Goal: Information Seeking & Learning: Learn about a topic

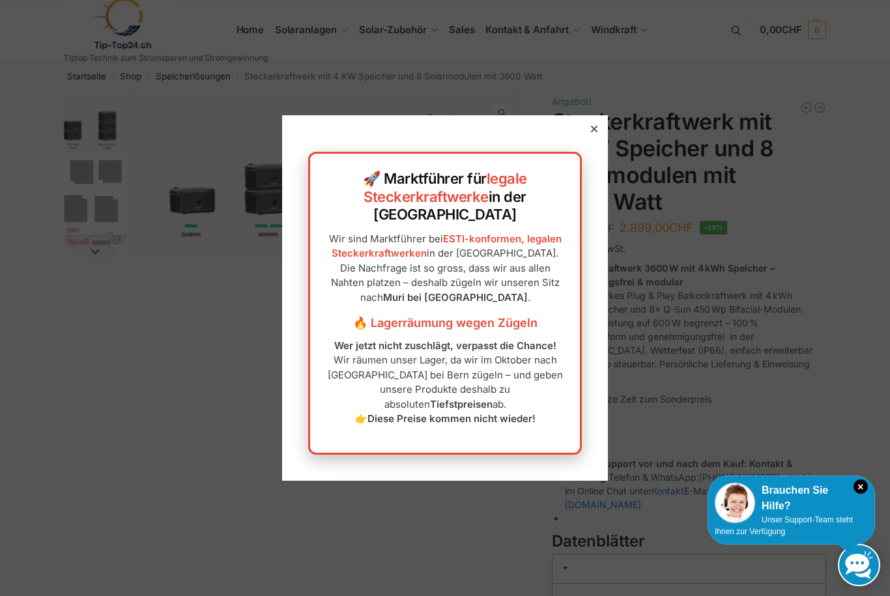
click at [598, 135] on div at bounding box center [595, 129] width 12 height 12
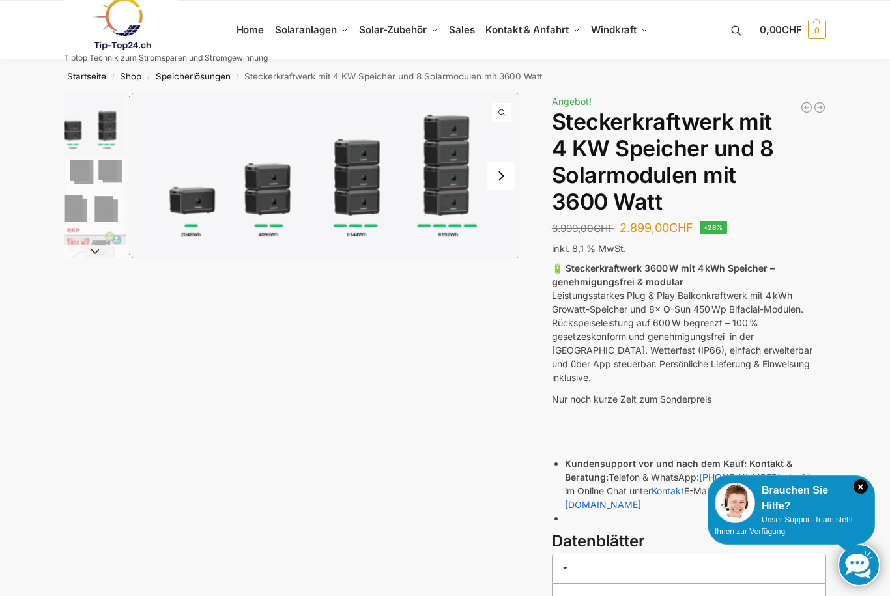
click at [445, 188] on img "1 / 9" at bounding box center [325, 175] width 392 height 165
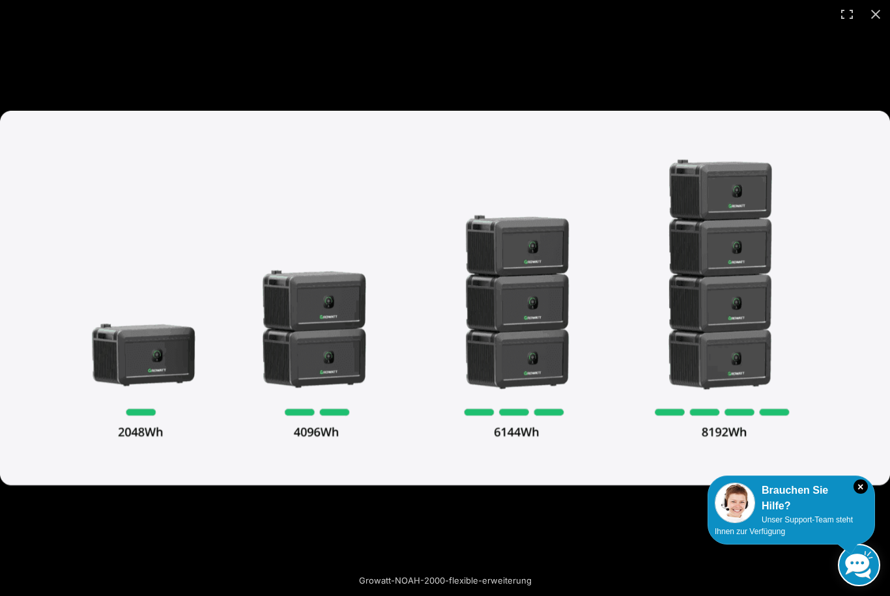
click at [875, 25] on button "Close (Esc)" at bounding box center [876, 14] width 29 height 29
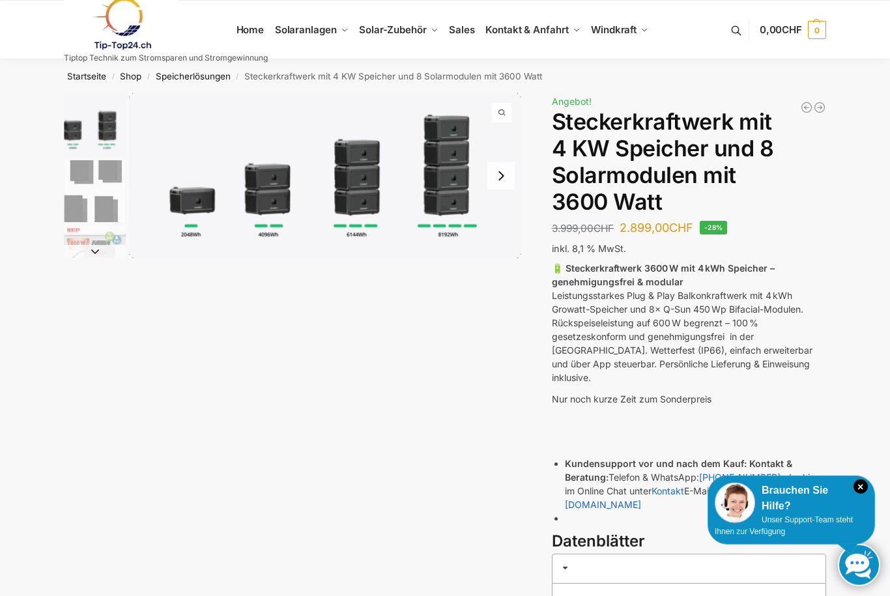
scroll to position [20, 0]
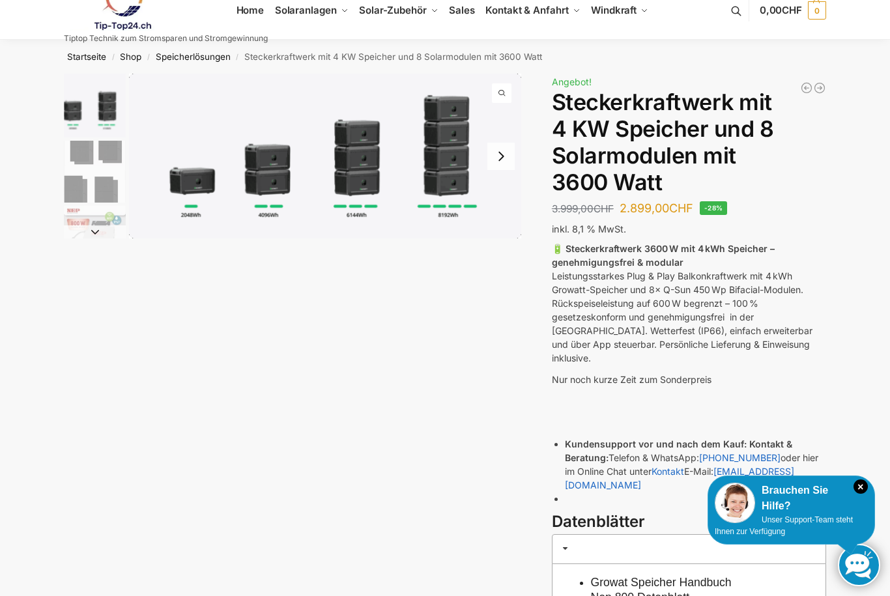
click at [81, 111] on img "1 / 9" at bounding box center [95, 106] width 62 height 64
click at [94, 110] on img "1 / 9" at bounding box center [95, 106] width 62 height 64
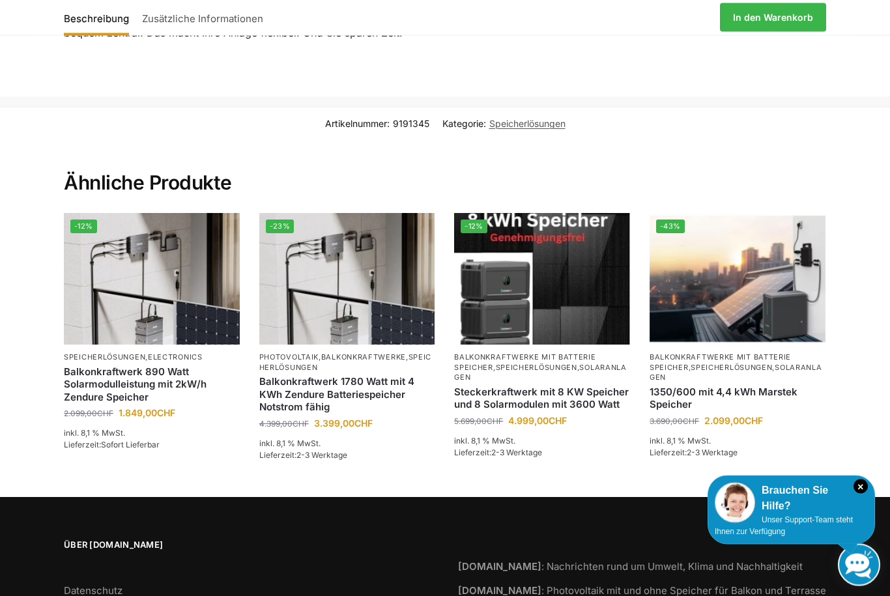
scroll to position [2298, 0]
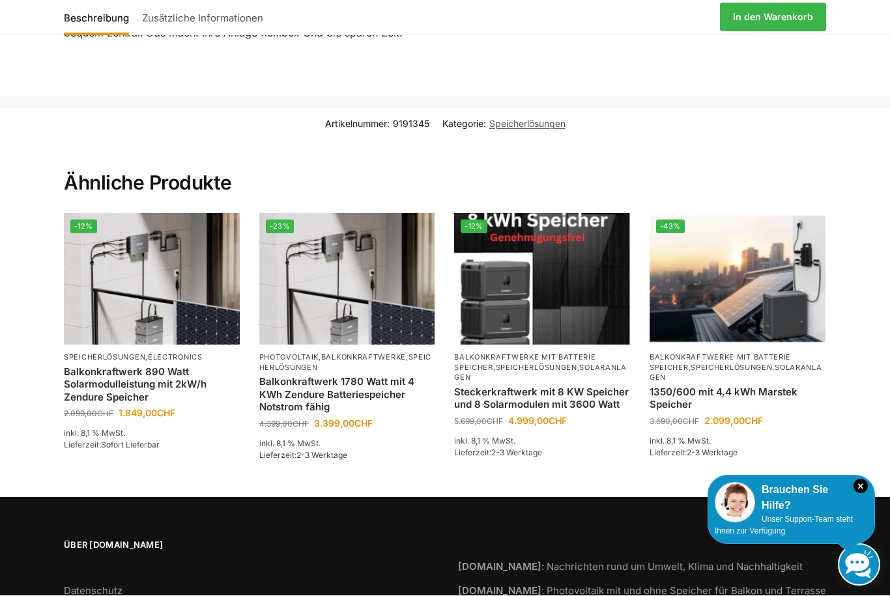
click at [778, 353] on link "Balkonkraftwerke mit Batterie Speicher" at bounding box center [720, 362] width 141 height 19
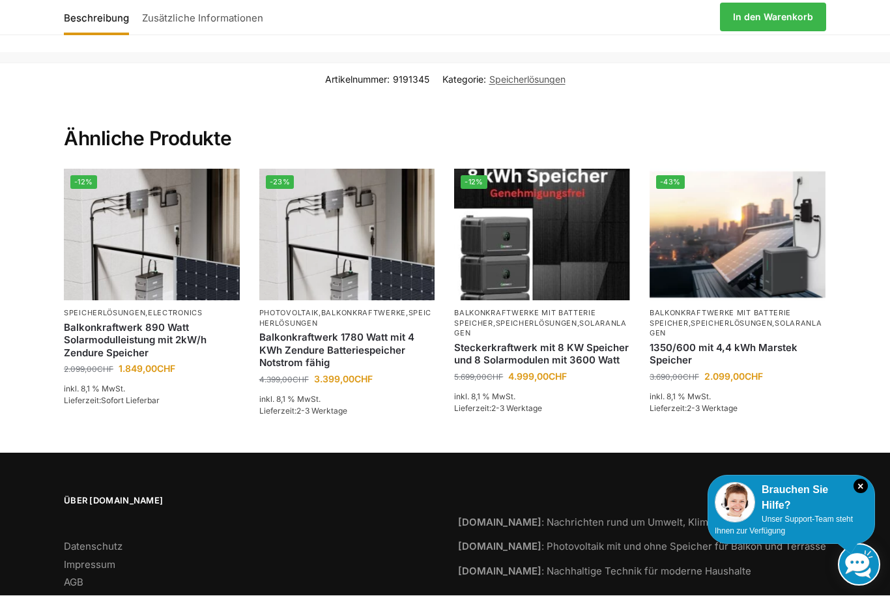
click at [289, 201] on img at bounding box center [347, 235] width 176 height 132
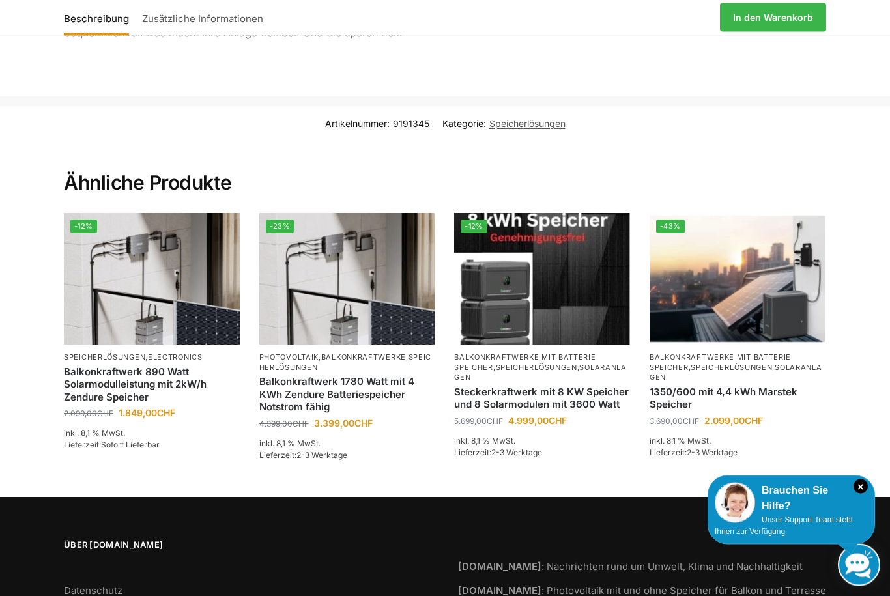
scroll to position [2298, 0]
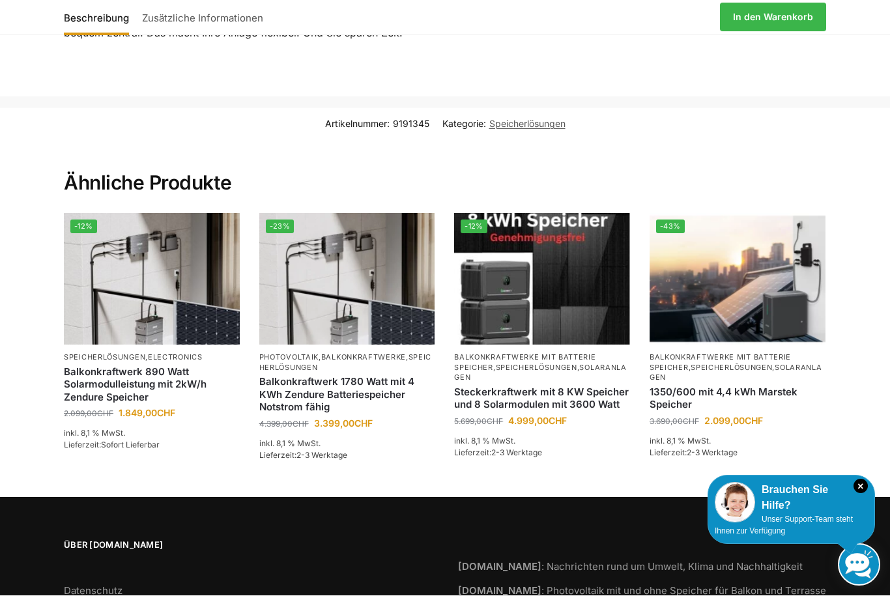
click at [385, 353] on link "Balkonkraftwerke" at bounding box center [363, 357] width 85 height 9
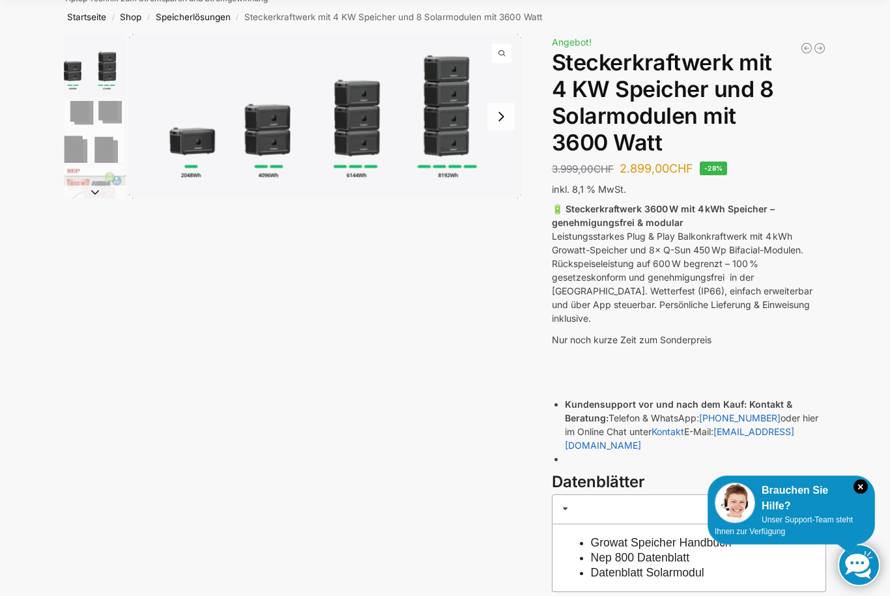
scroll to position [0, 0]
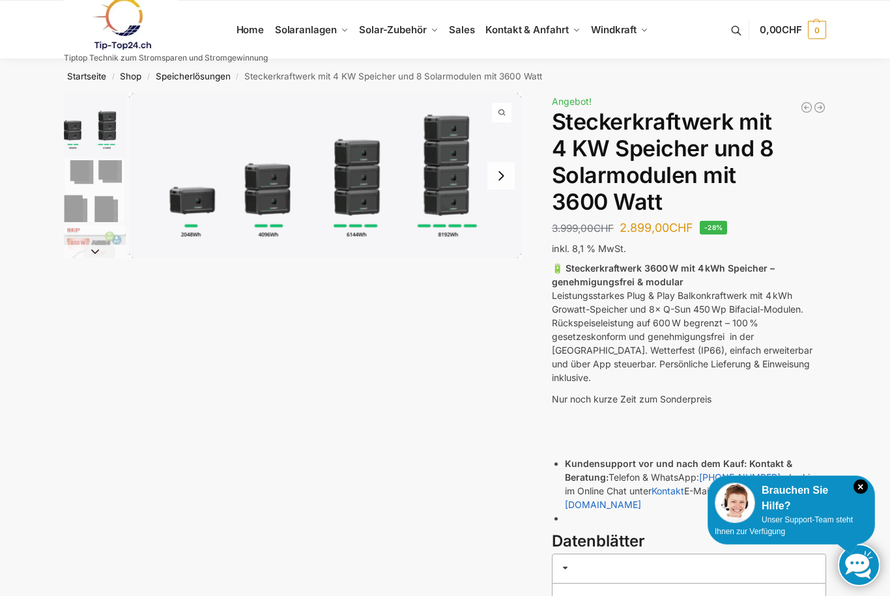
click at [298, 176] on span "Balkonkraftwerke mit Speicher Speicherlösungen" at bounding box center [326, 161] width 72 height 29
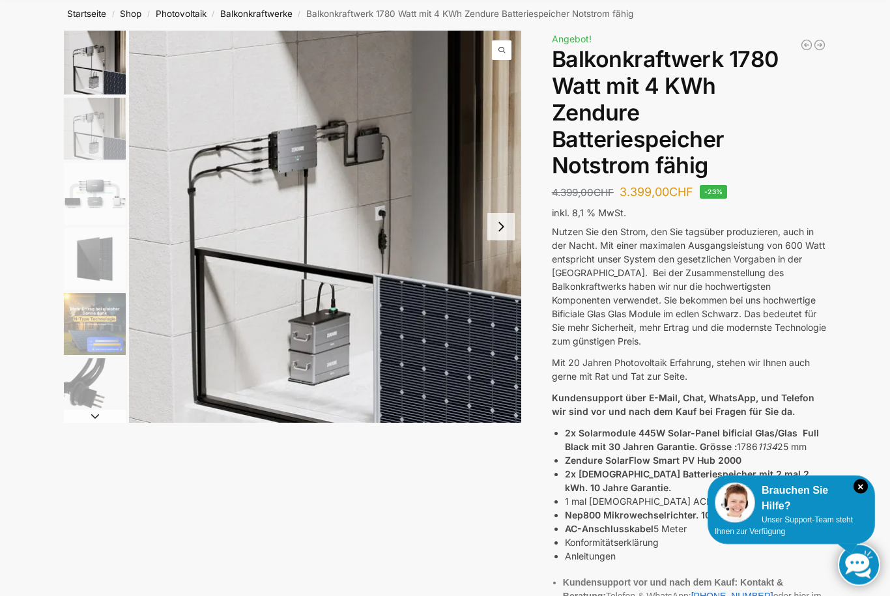
scroll to position [63, 0]
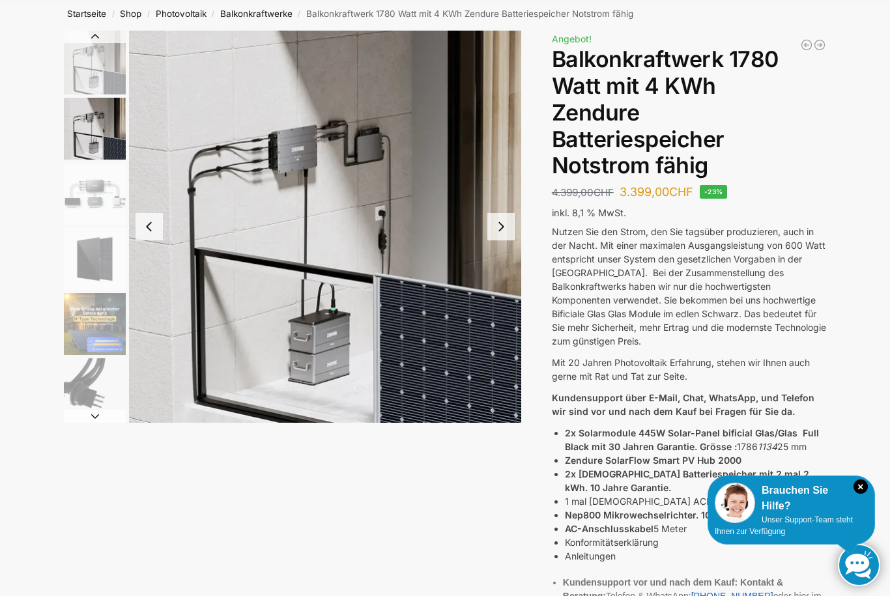
click at [159, 108] on img "2 / 11" at bounding box center [325, 227] width 392 height 392
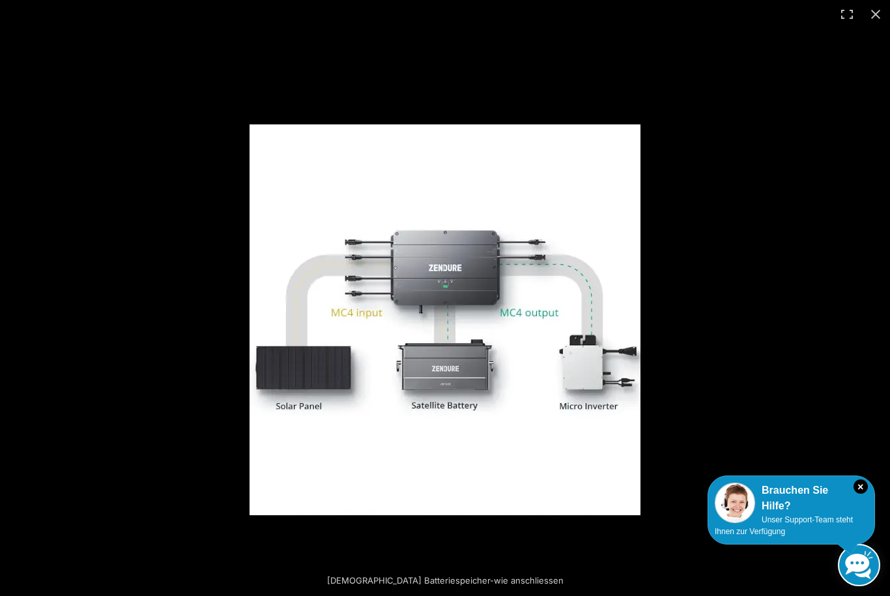
click at [224, 152] on div at bounding box center [445, 298] width 890 height 596
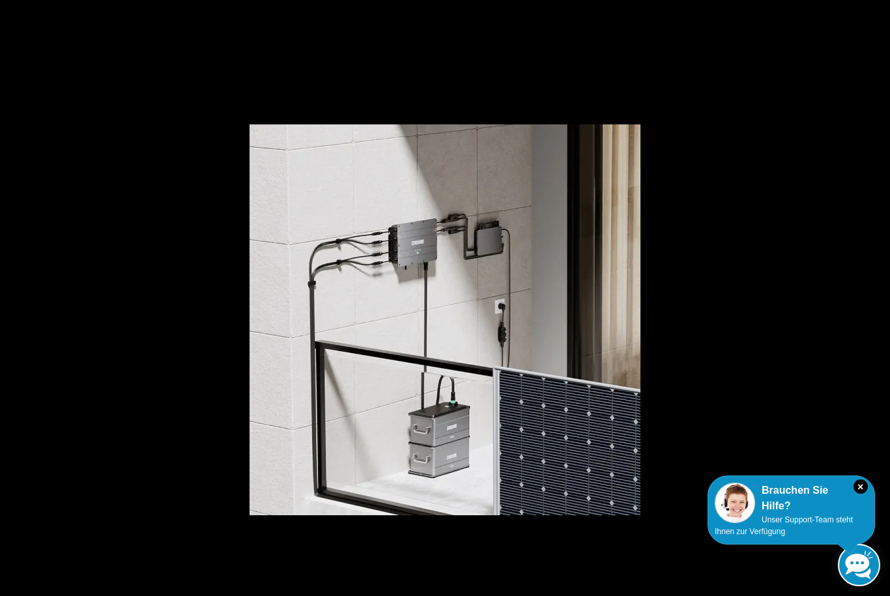
click at [801, 272] on div at bounding box center [445, 298] width 890 height 596
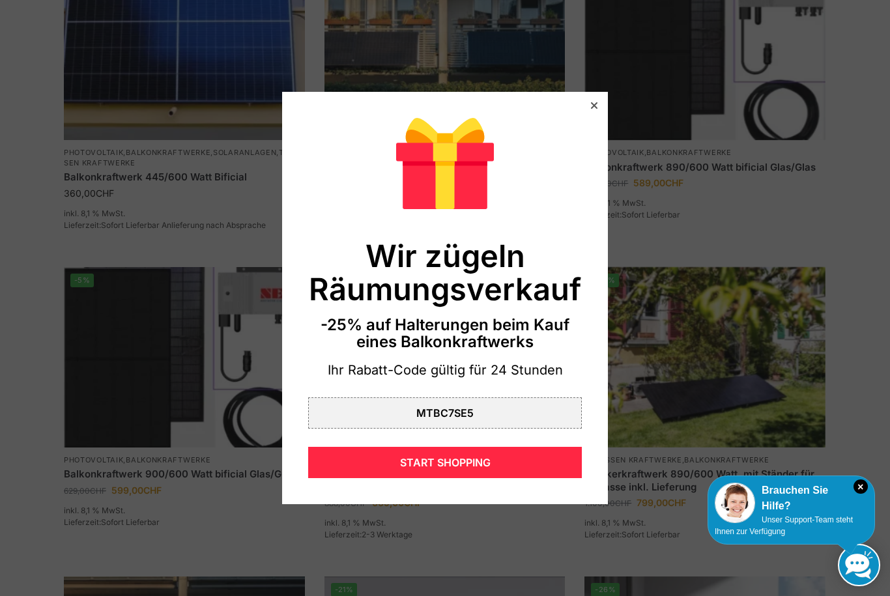
click at [589, 138] on div "Wir zügeln Räumungsverkauf -25% auf Halterungen beim Kauf eines Balkonkraftwerk…" at bounding box center [445, 298] width 326 height 413
click at [597, 109] on icon at bounding box center [594, 105] width 7 height 7
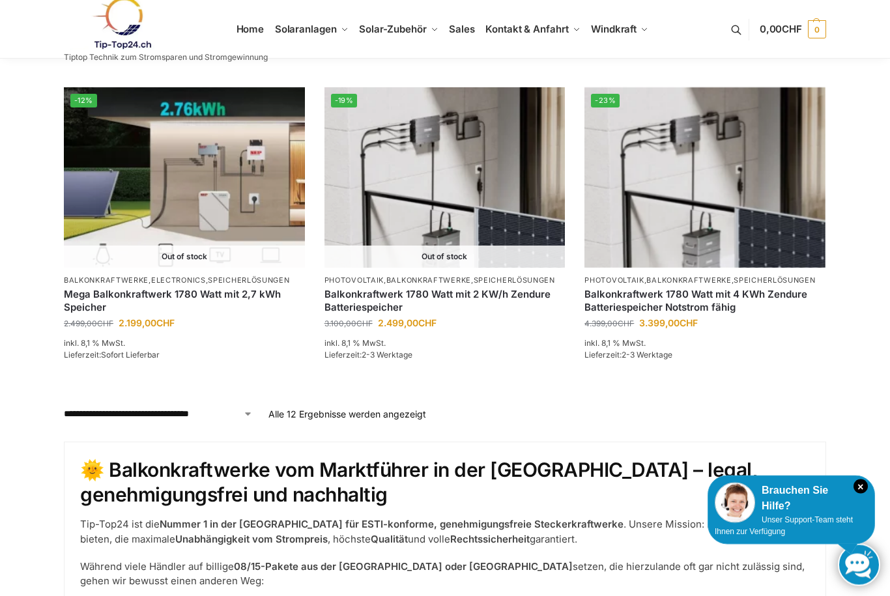
scroll to position [1210, 0]
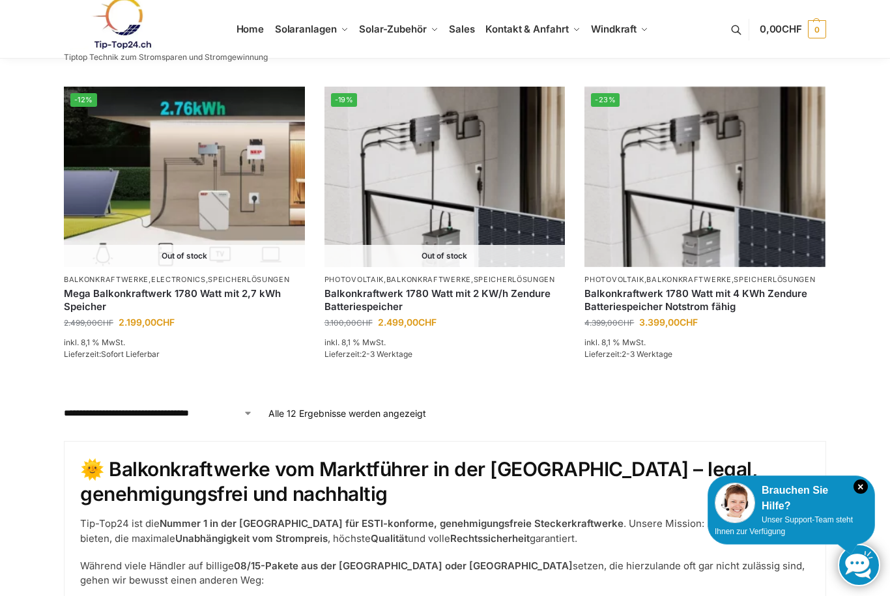
click at [149, 132] on img at bounding box center [184, 177] width 241 height 181
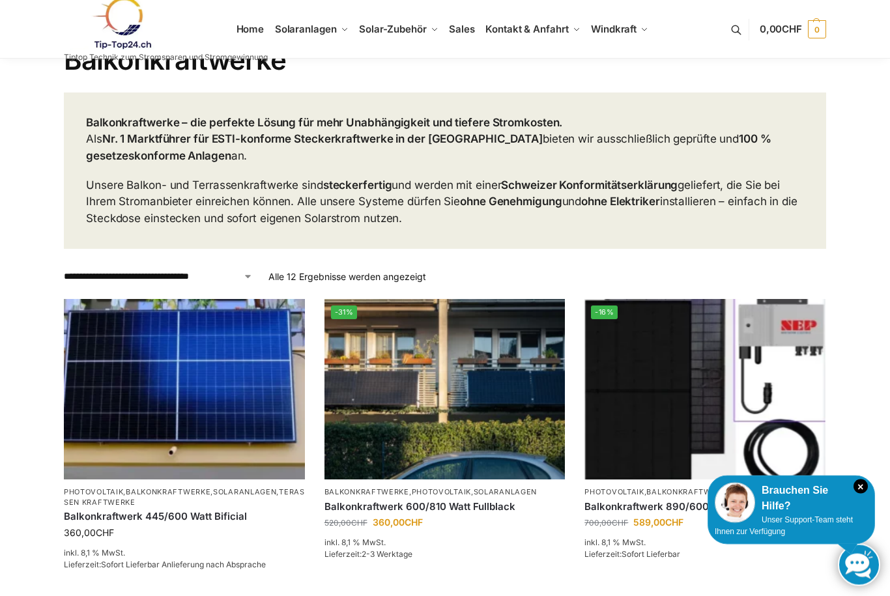
scroll to position [0, 0]
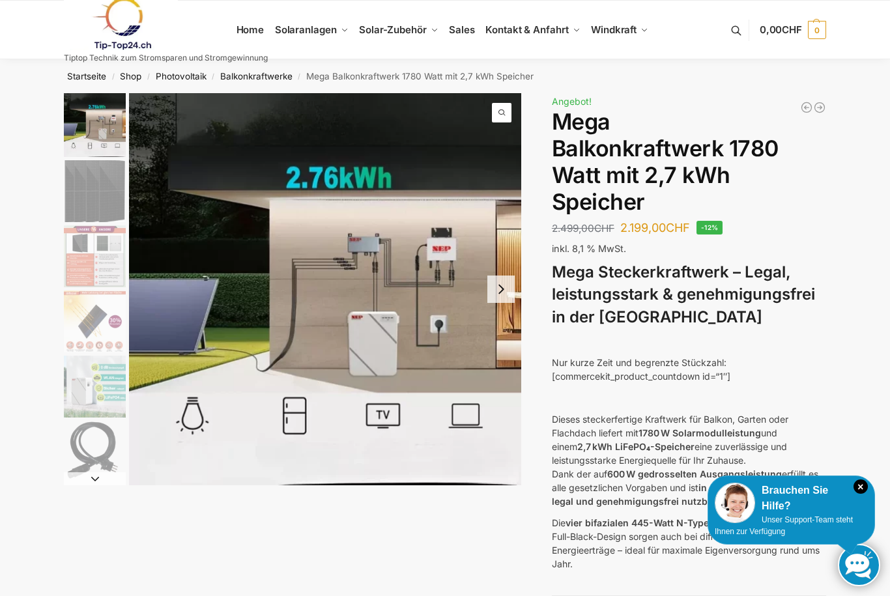
click at [510, 288] on button "Next slide" at bounding box center [501, 289] width 27 height 27
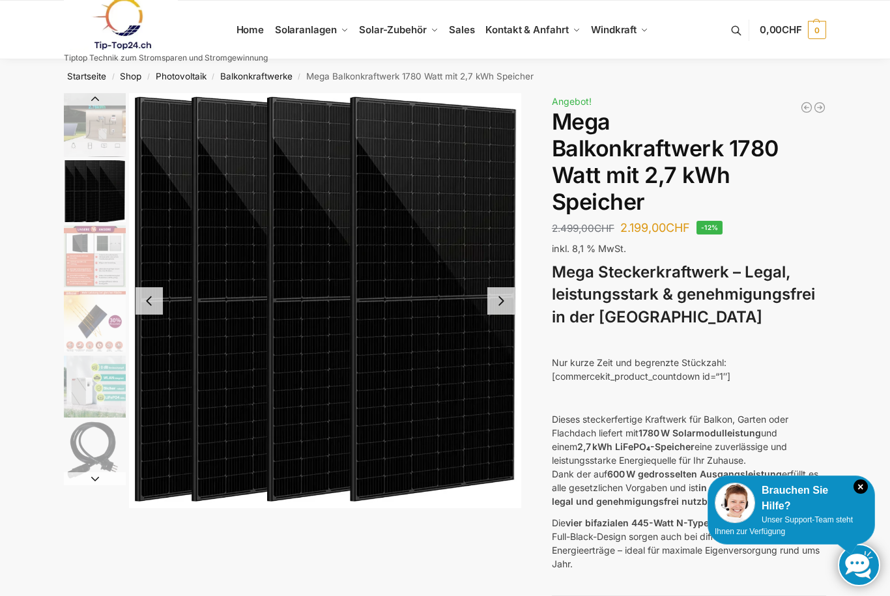
click at [503, 282] on img "2 / 9" at bounding box center [325, 300] width 392 height 415
click at [638, 382] on div at bounding box center [439, 300] width 620 height 415
click at [499, 304] on button "Next slide" at bounding box center [501, 300] width 27 height 27
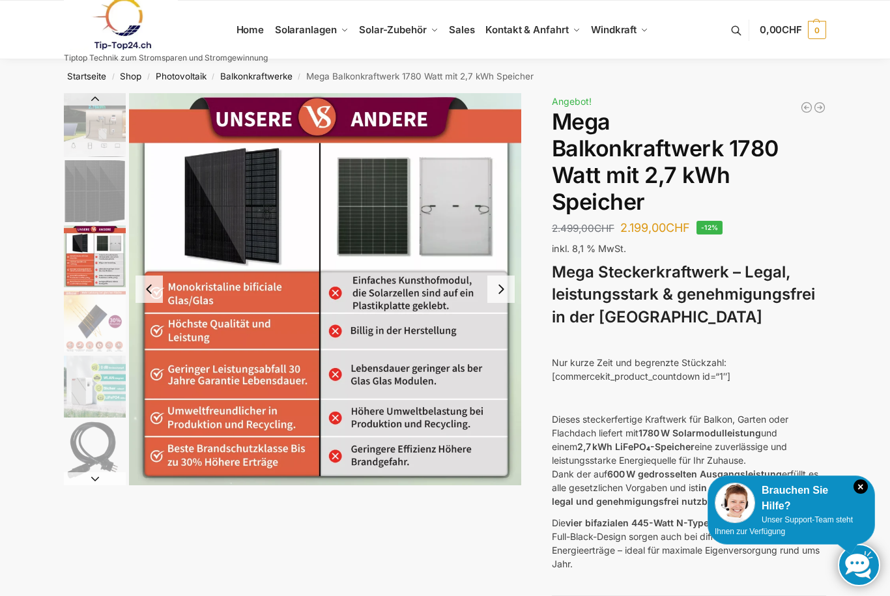
click at [504, 296] on button "Next slide" at bounding box center [501, 289] width 27 height 27
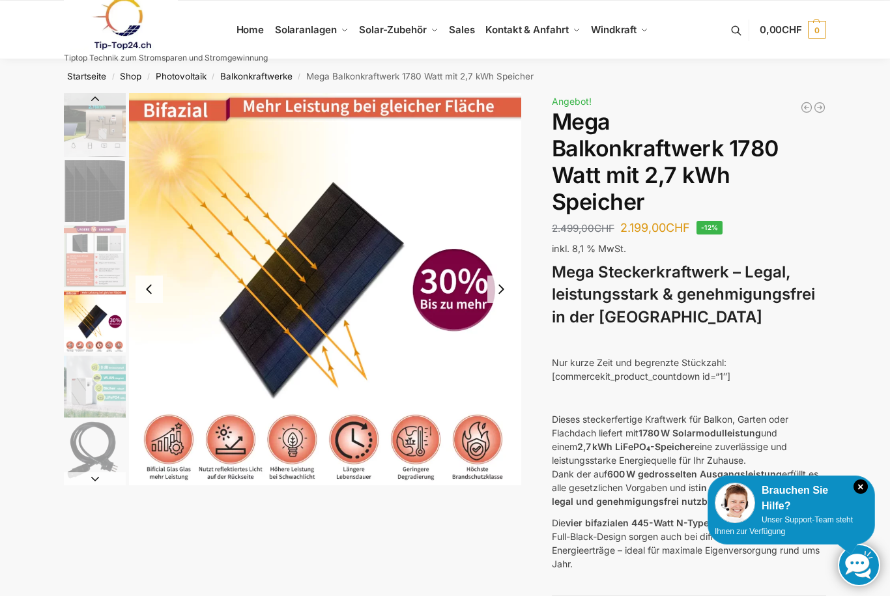
click at [508, 288] on button "Next slide" at bounding box center [501, 289] width 27 height 27
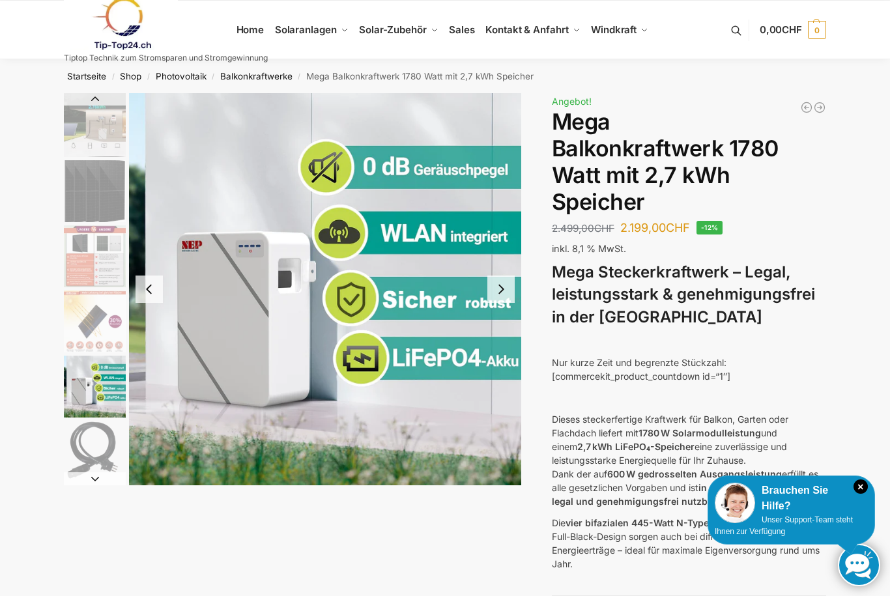
click at [501, 291] on button "Next slide" at bounding box center [501, 289] width 27 height 27
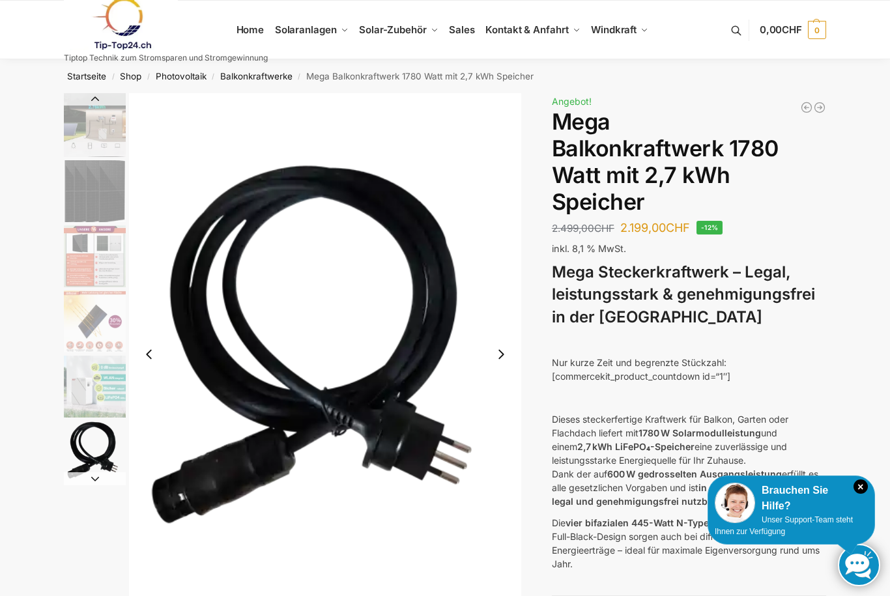
click at [499, 294] on img "6 / 9" at bounding box center [325, 354] width 392 height 523
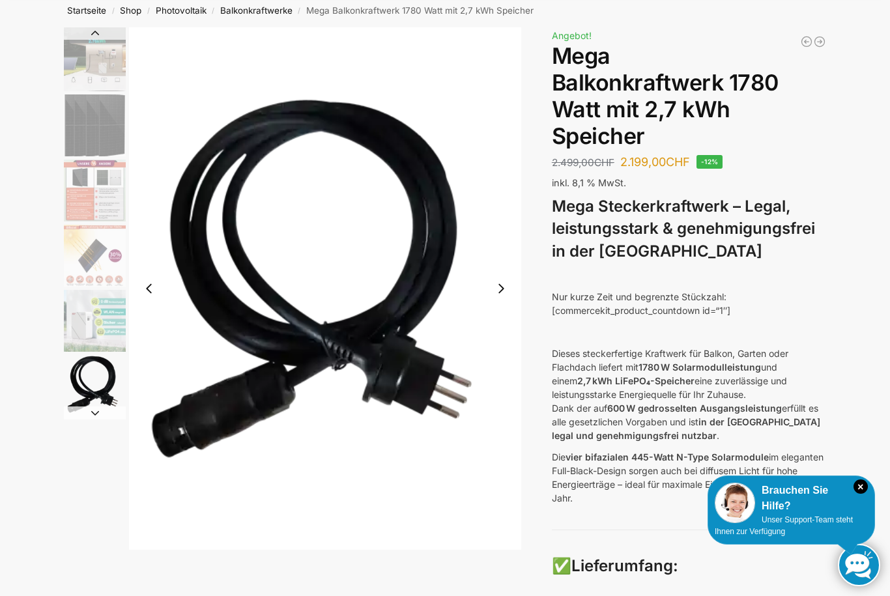
scroll to position [65, 0]
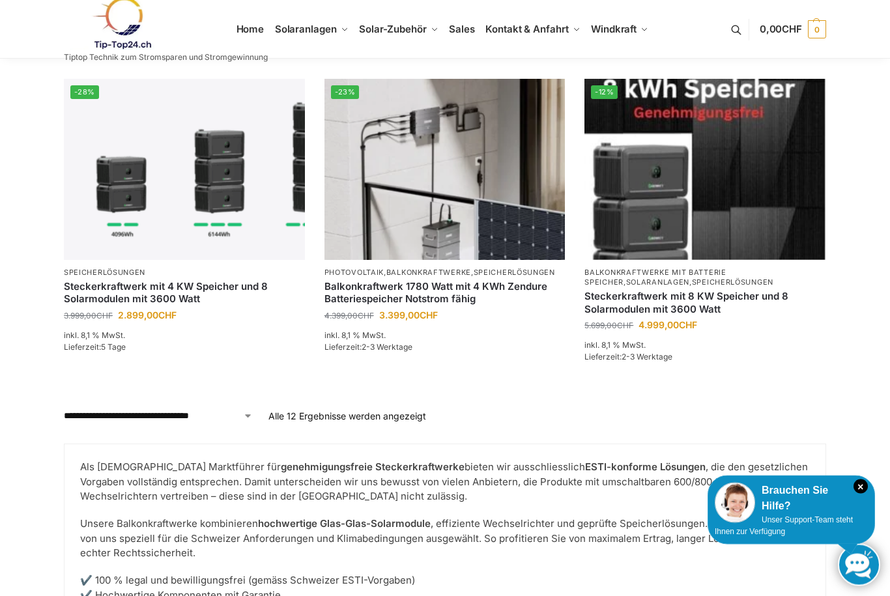
scroll to position [1322, 0]
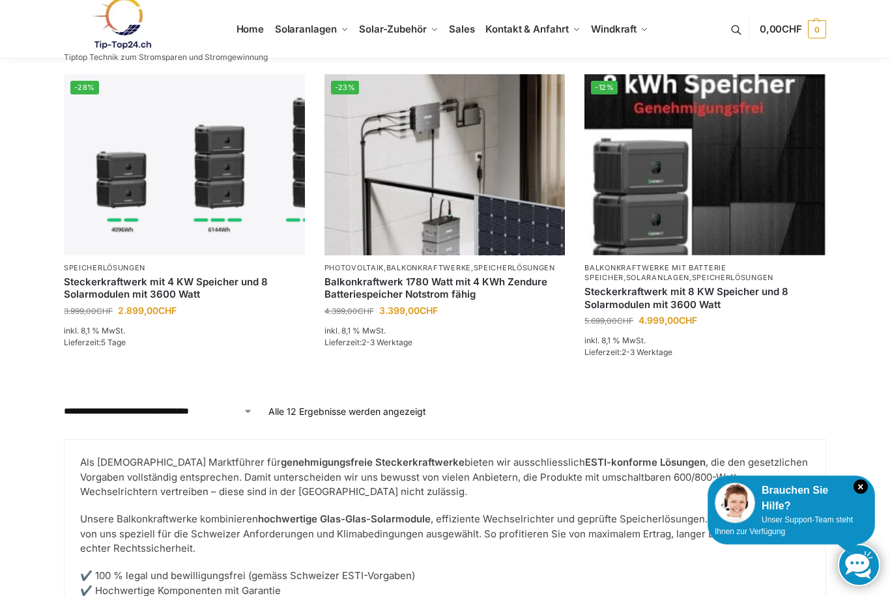
click at [501, 268] on link "Speicherlösungen" at bounding box center [514, 267] width 81 height 9
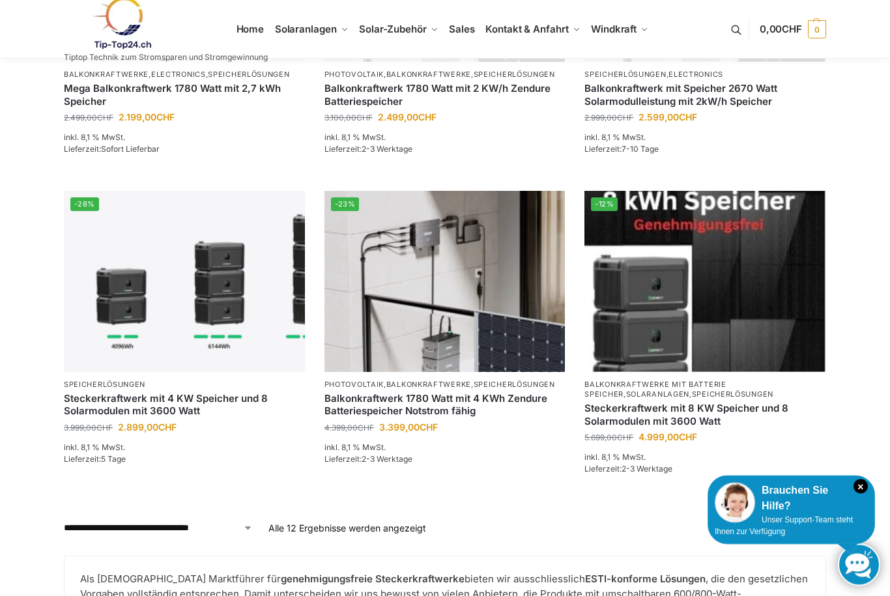
scroll to position [1205, 0]
click at [520, 311] on img at bounding box center [445, 281] width 241 height 181
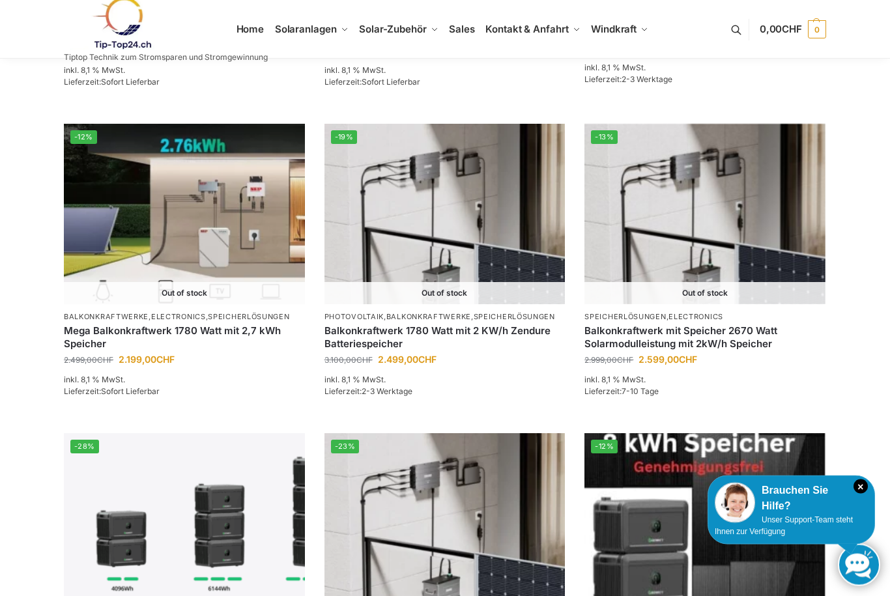
scroll to position [966, 0]
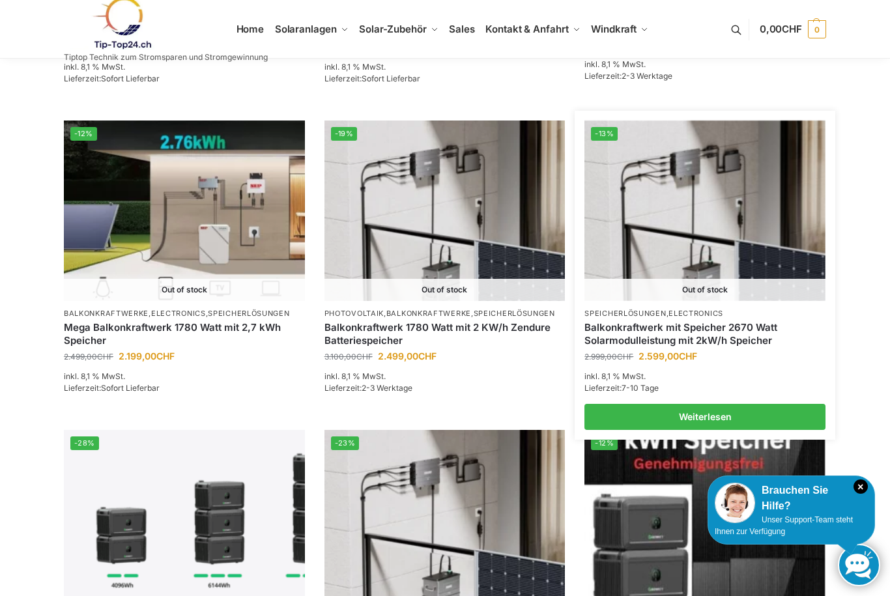
click at [744, 329] on link "Balkonkraftwerk mit Speicher 2670 Watt Solarmodulleistung mit 2kW/h Speicher" at bounding box center [705, 333] width 241 height 25
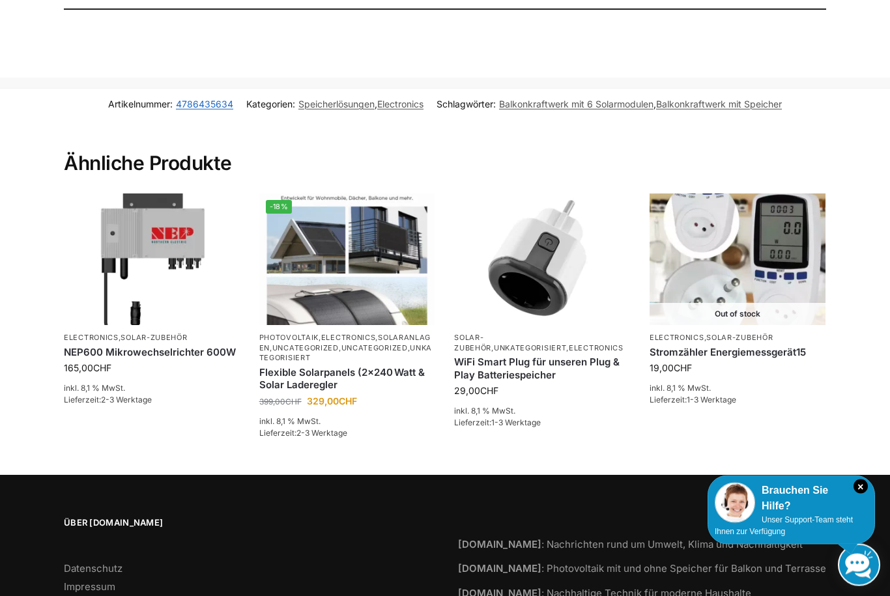
scroll to position [1529, 0]
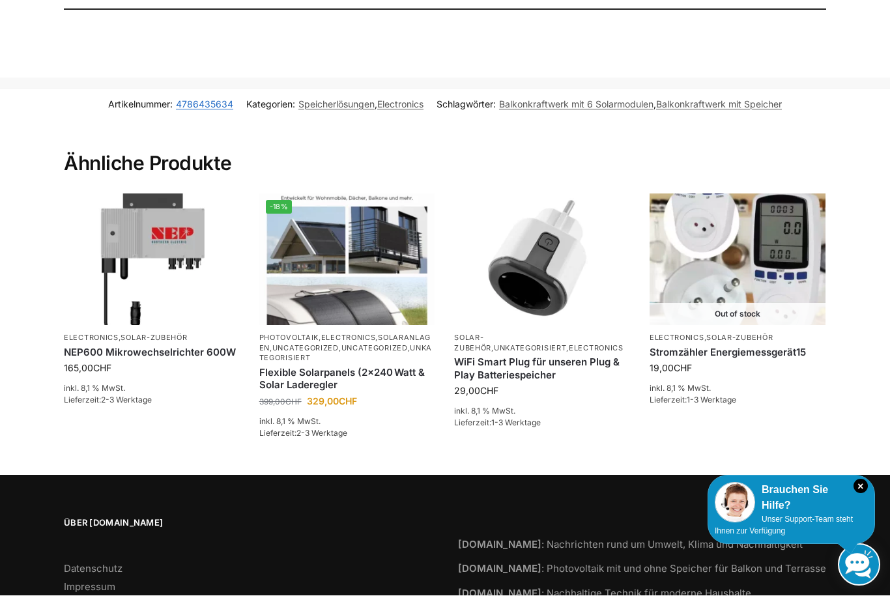
click at [126, 194] on img at bounding box center [152, 260] width 176 height 132
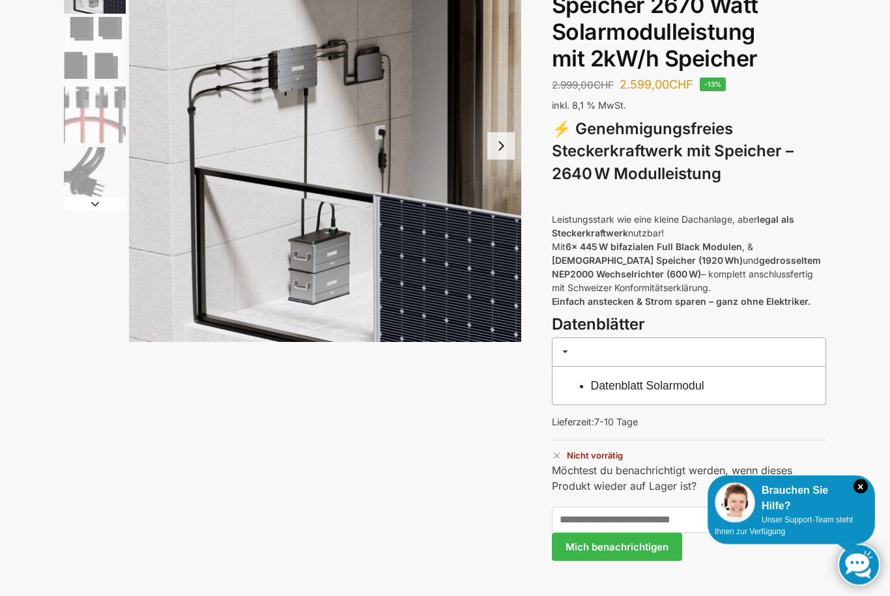
scroll to position [0, 0]
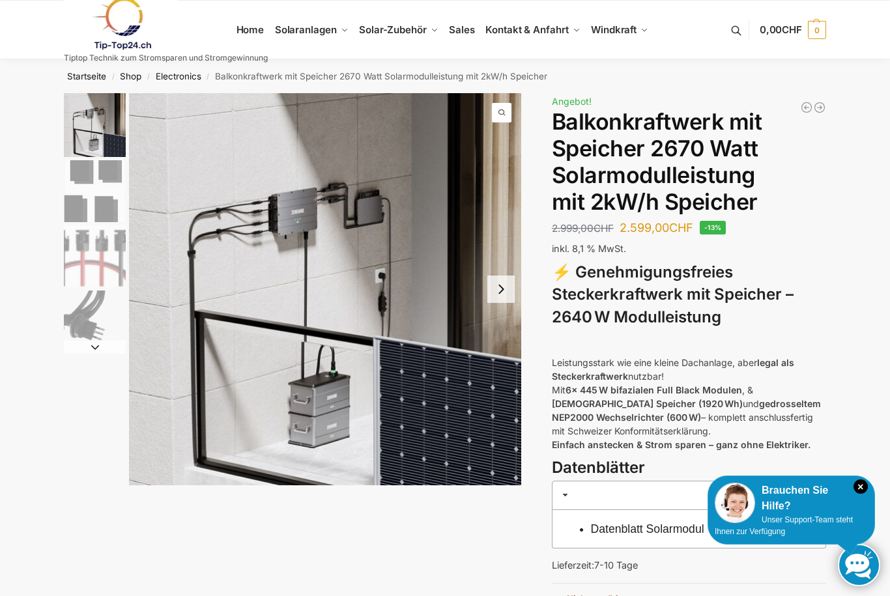
click at [253, 25] on link at bounding box center [166, 23] width 204 height 53
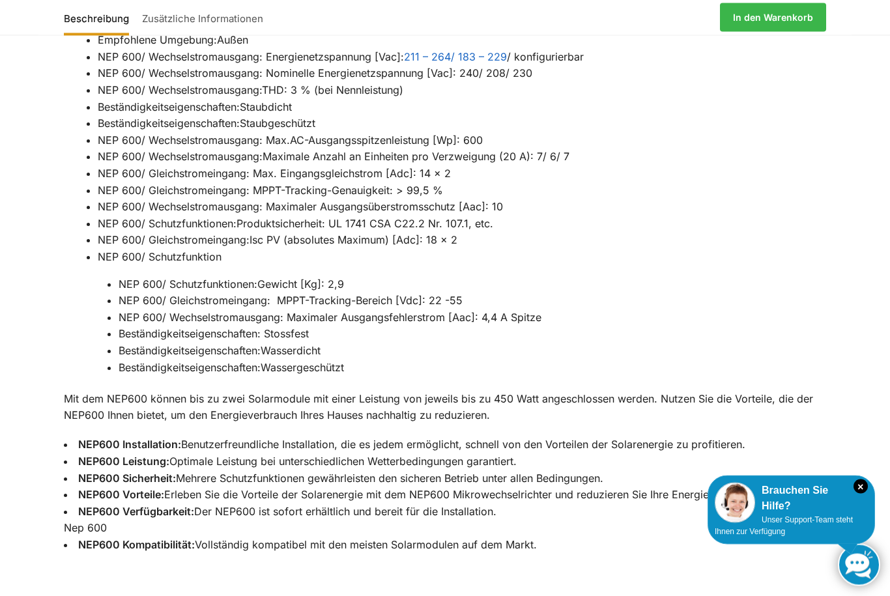
scroll to position [2476, 0]
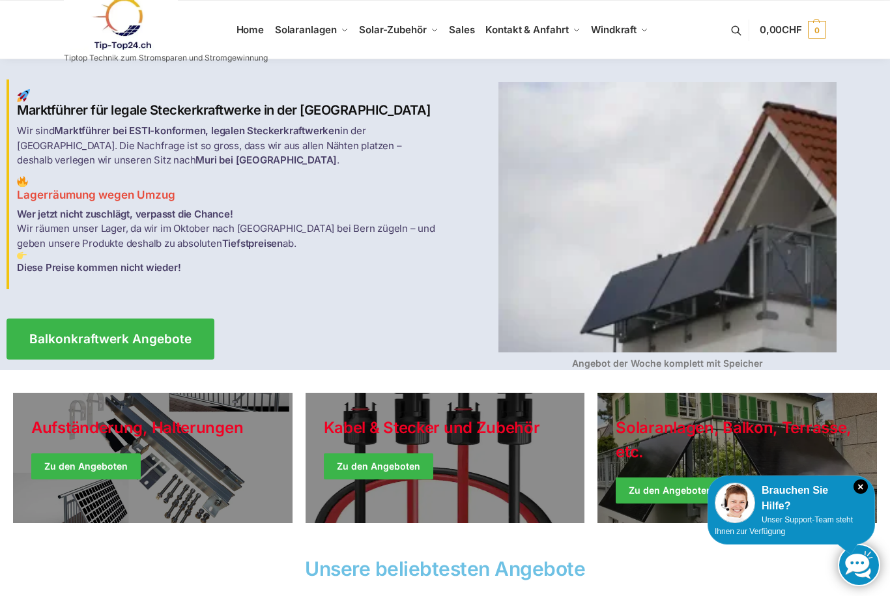
click at [298, 81] on span "Balkonkraftwerke" at bounding box center [320, 76] width 60 height 9
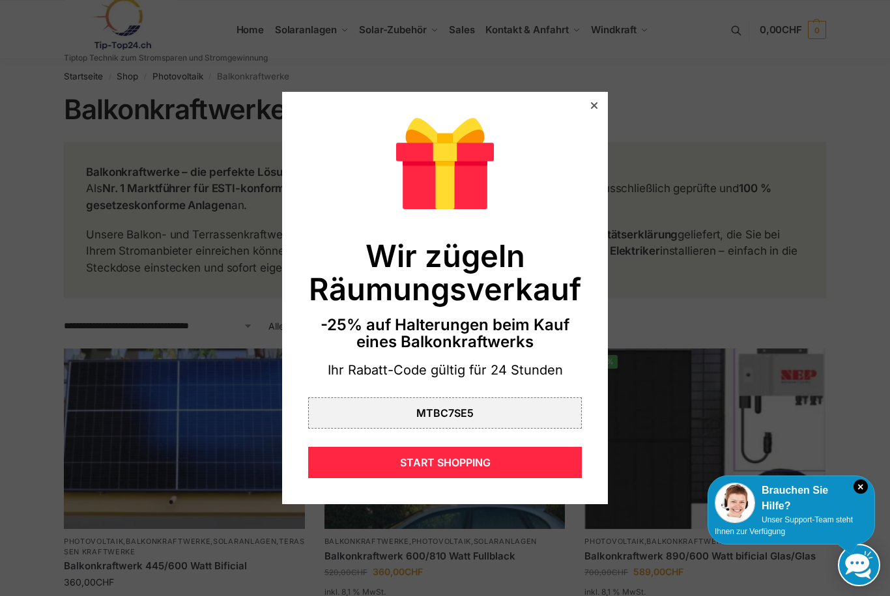
click at [608, 111] on div at bounding box center [445, 298] width 890 height 596
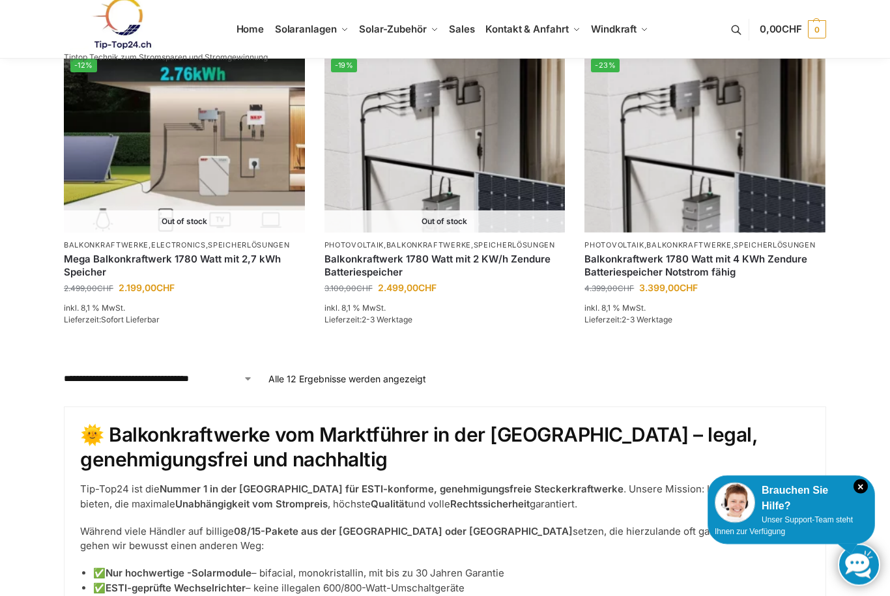
scroll to position [1246, 0]
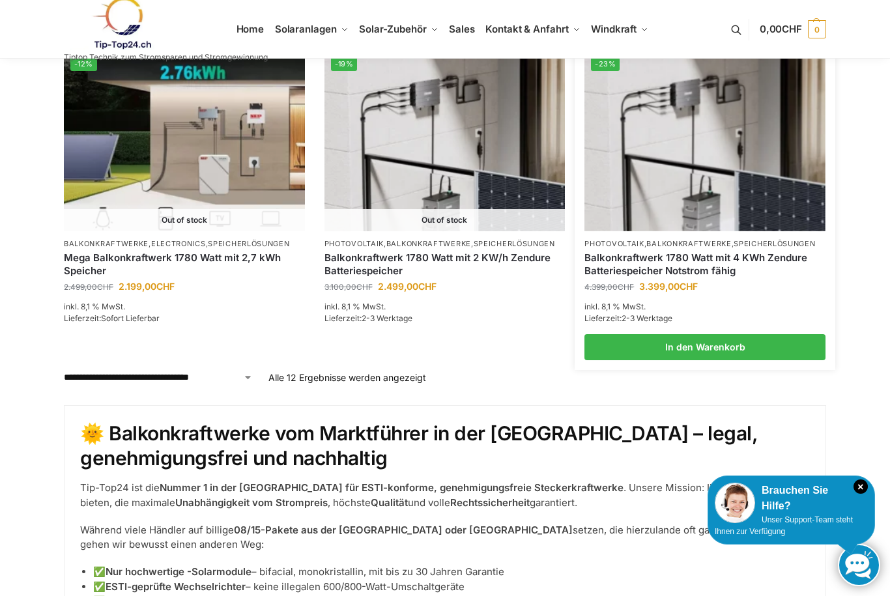
click at [742, 252] on link "Balkonkraftwerk 1780 Watt mit 4 KWh Zendure Batteriespeicher Notstrom fähig" at bounding box center [705, 264] width 241 height 25
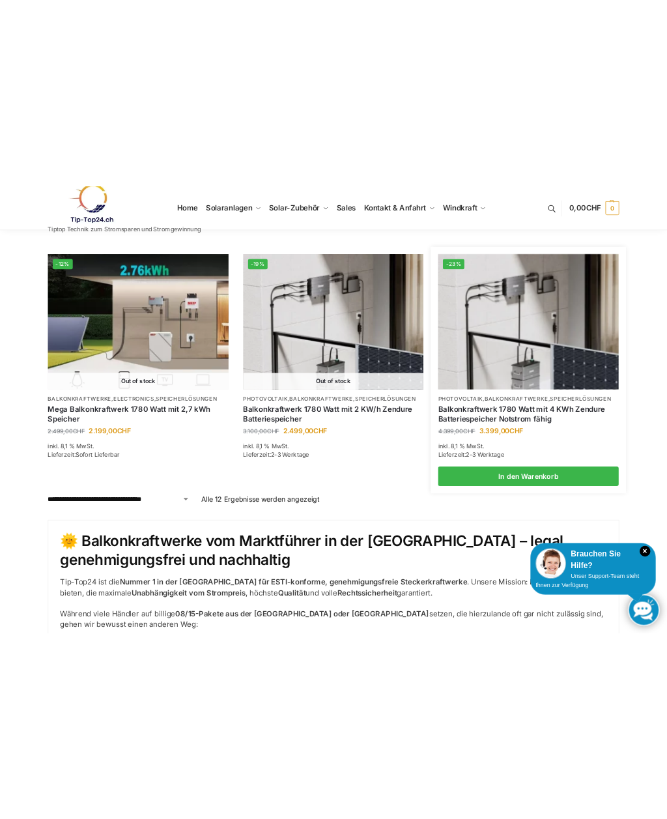
scroll to position [1007, 0]
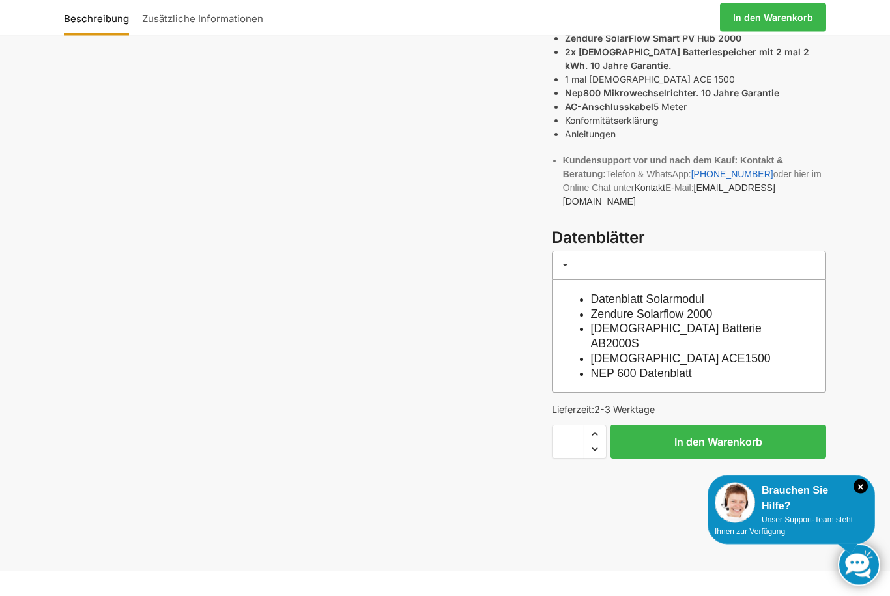
scroll to position [485, 0]
click at [705, 293] on link "Datenblatt Solarmodul" at bounding box center [647, 299] width 113 height 13
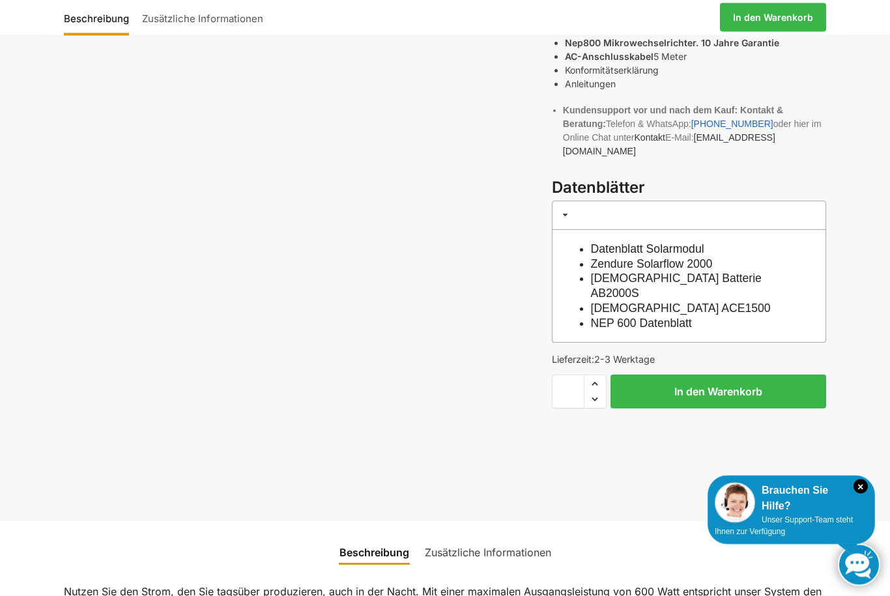
scroll to position [535, 0]
click at [733, 257] on li "Zendure Solarflow 2000" at bounding box center [696, 264] width 210 height 15
click at [731, 271] on link "[DEMOGRAPHIC_DATA] Batterie AB2000S" at bounding box center [676, 285] width 171 height 28
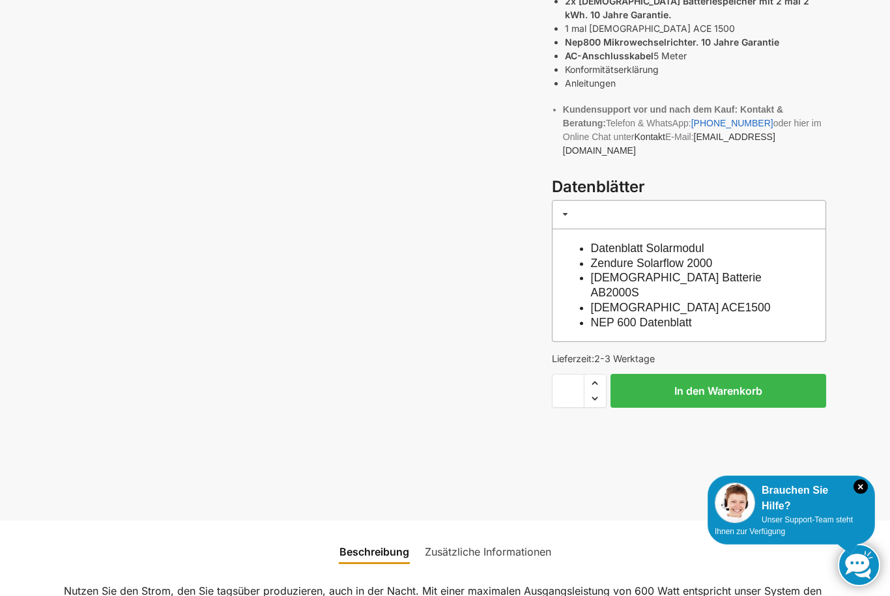
scroll to position [579, 0]
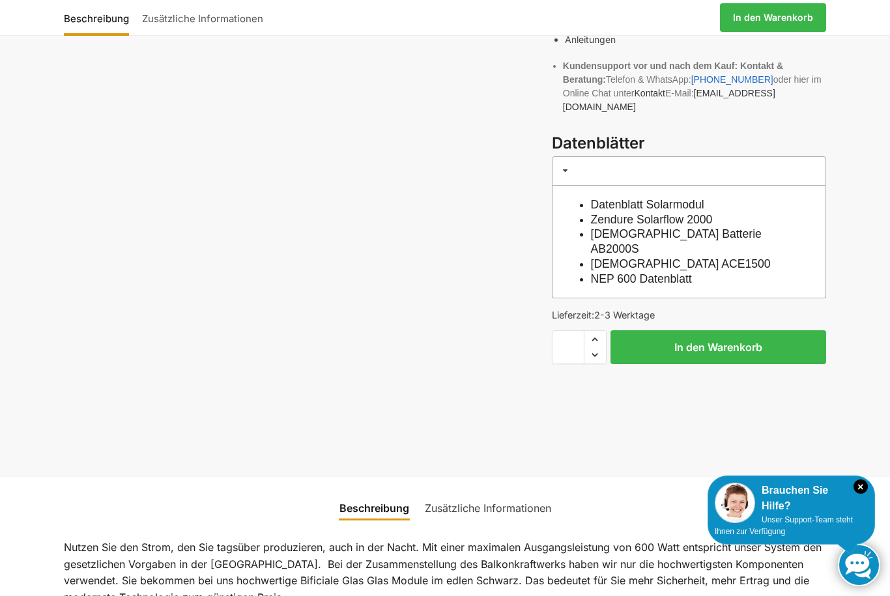
click at [692, 272] on link "NEP 600 Datenblatt" at bounding box center [641, 278] width 101 height 13
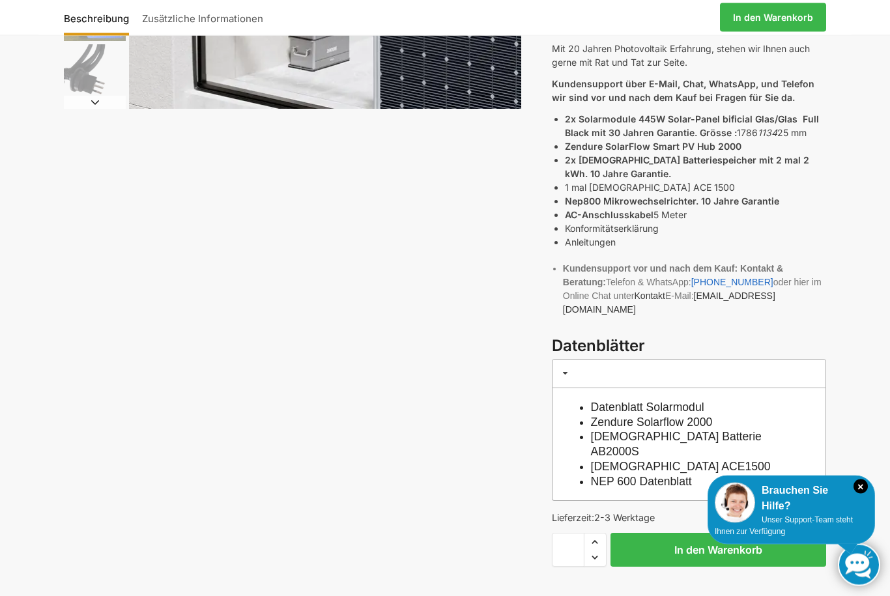
scroll to position [377, 0]
click at [688, 460] on link "[DEMOGRAPHIC_DATA] ACE1500" at bounding box center [681, 466] width 180 height 13
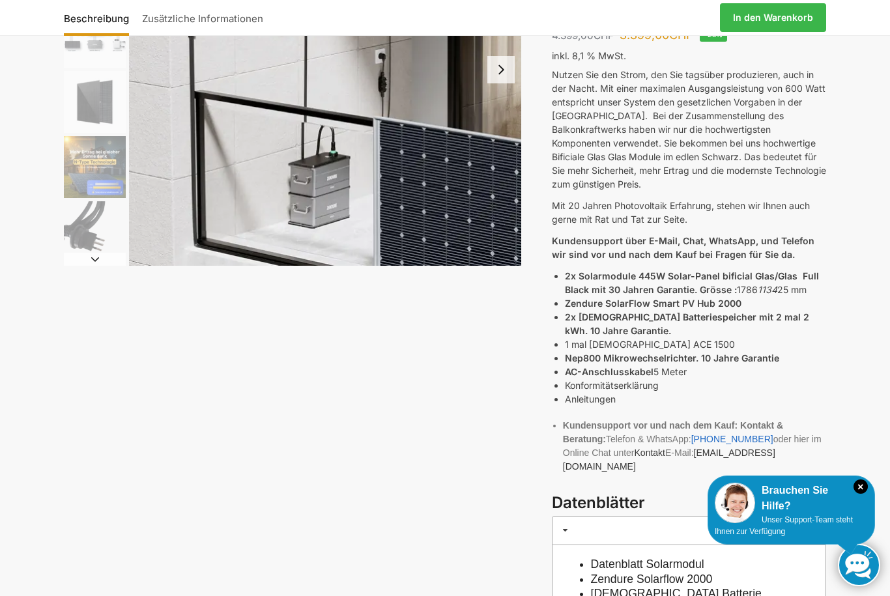
scroll to position [219, 0]
click at [770, 271] on strong "2x Solarmodule 445W Solar-Panel bificial Glas/Glas Full Black mit 30 Jahren Gar…" at bounding box center [692, 283] width 254 height 25
click at [805, 248] on div "Nutzen Sie den Strom, den Sie tagsüber produzieren, auch in der Nacht. Mit eine…" at bounding box center [689, 280] width 274 height 424
click at [755, 271] on strong "2x Solarmodule 445W Solar-Panel bificial Glas/Glas Full Black mit 30 Jahren Gar…" at bounding box center [692, 283] width 254 height 25
click at [724, 311] on li "2x [DEMOGRAPHIC_DATA] Batteriespeicher mit 2 mal 2 kWh. 10 Jahre Garantie." at bounding box center [695, 324] width 261 height 27
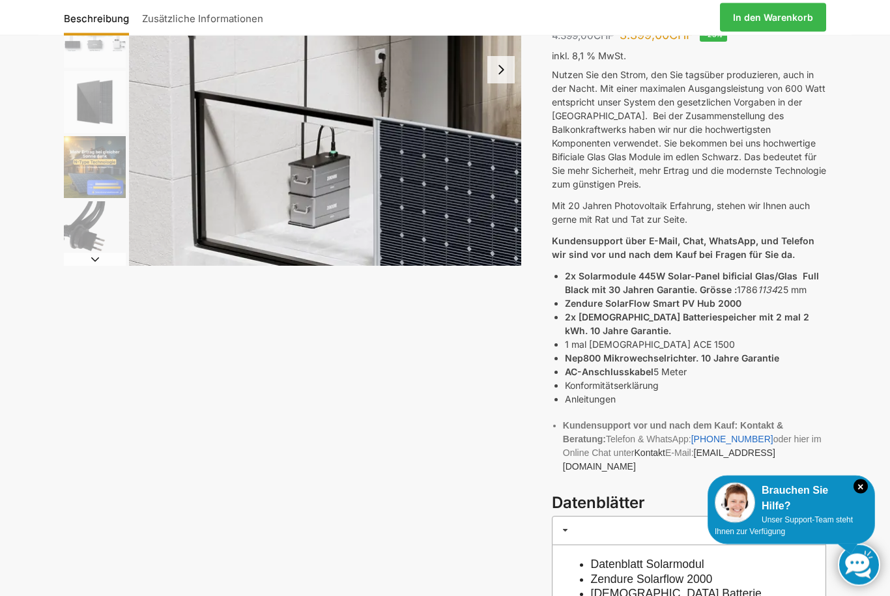
click at [710, 299] on strong "Zendure SolarFlow Smart PV Hub 2000" at bounding box center [653, 304] width 177 height 11
click at [754, 353] on strong "Nep800 Mikrowechselrichter. 10 Jahre Garantie" at bounding box center [672, 358] width 214 height 11
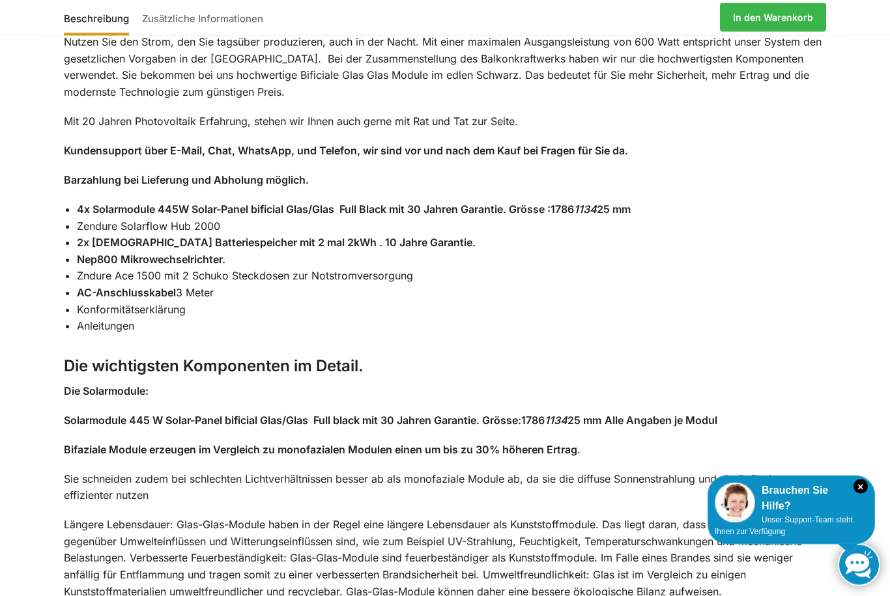
scroll to position [1086, 0]
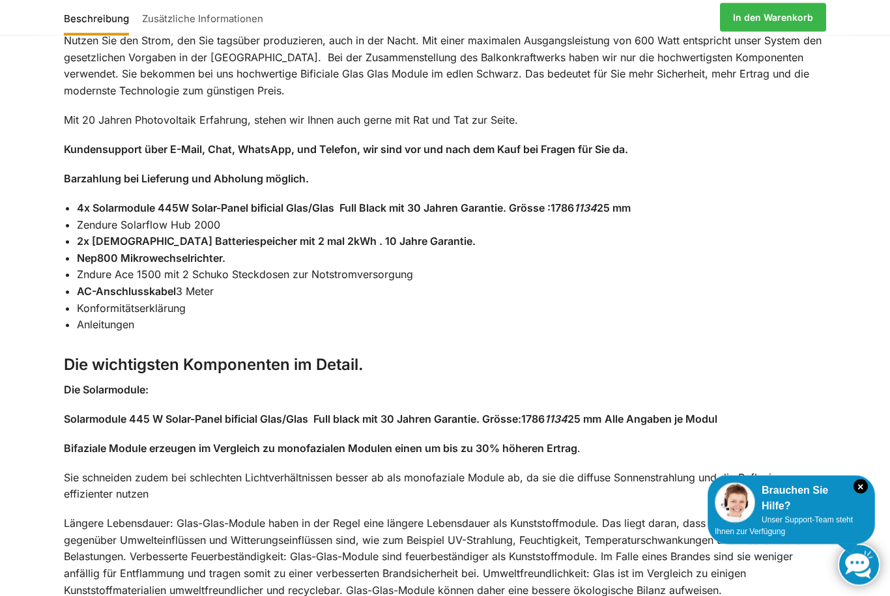
click at [92, 252] on strong "Nep800 Mikrowechselrichter." at bounding box center [151, 258] width 149 height 13
click at [97, 235] on strong "2x [DEMOGRAPHIC_DATA] Batteriespeicher mit 2 mal 2kWh . 10 Jahre Garantie." at bounding box center [276, 241] width 399 height 13
click at [95, 235] on strong "2x [DEMOGRAPHIC_DATA] Batteriespeicher mit 2 mal 2kWh . 10 Jahre Garantie." at bounding box center [276, 241] width 399 height 13
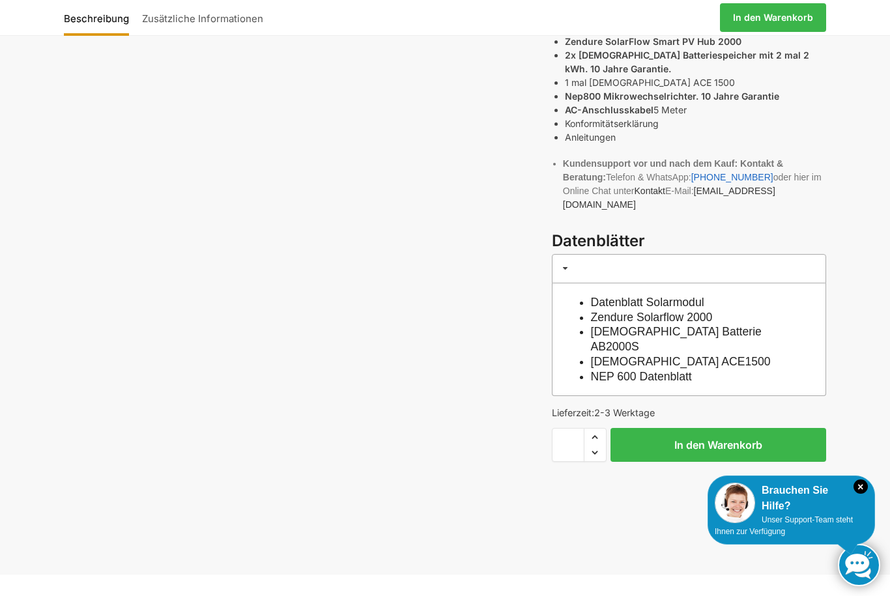
scroll to position [488, 0]
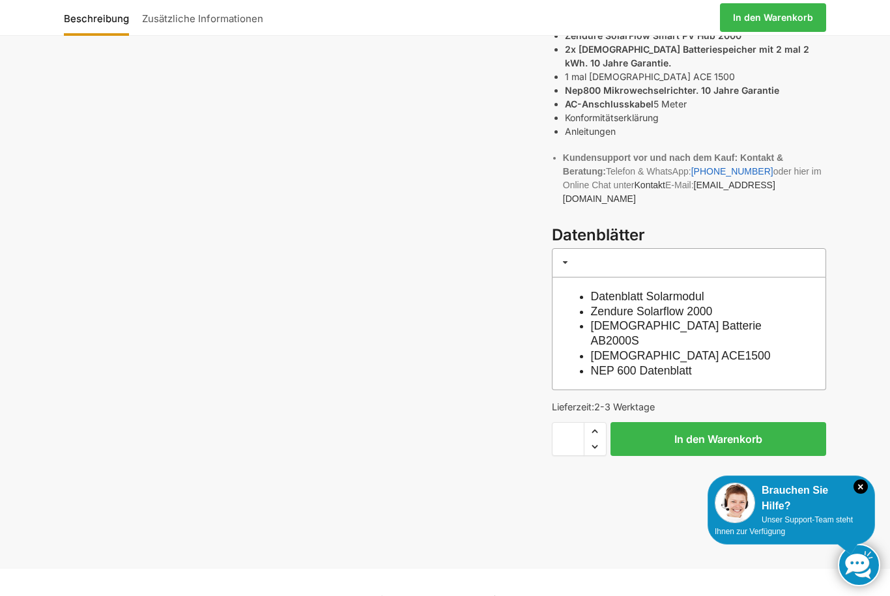
click at [692, 364] on link "NEP 600 Datenblatt" at bounding box center [641, 370] width 101 height 13
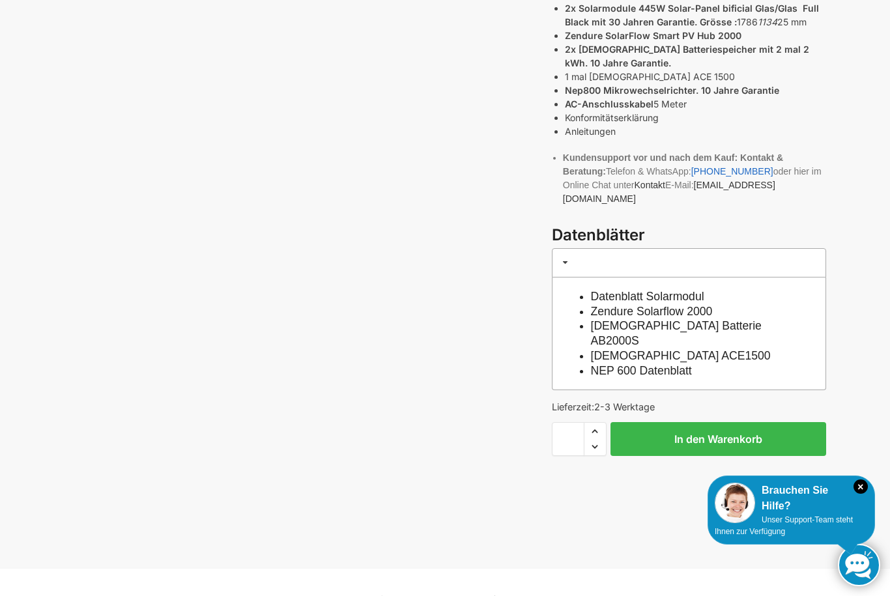
scroll to position [59, 0]
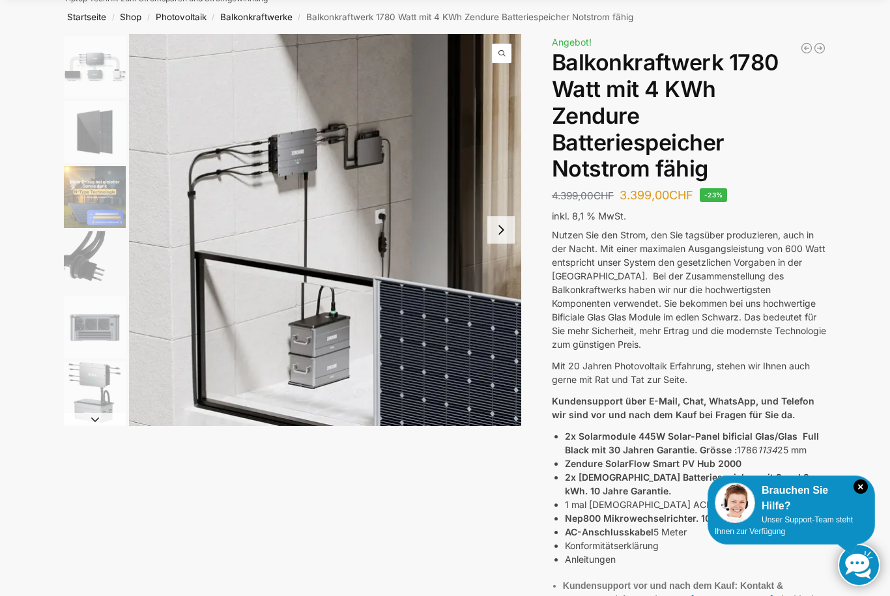
click at [131, 76] on img "1 / 11" at bounding box center [325, 230] width 392 height 392
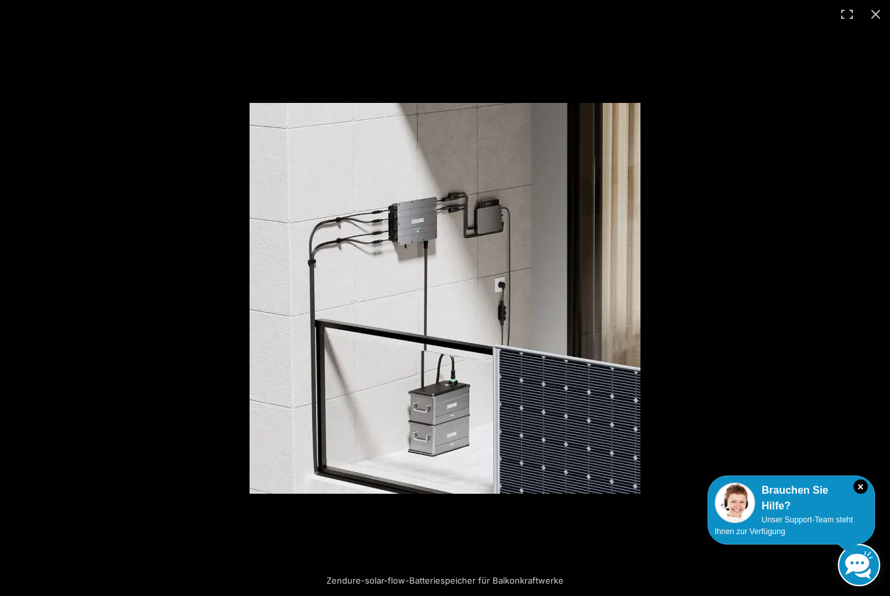
click at [797, 274] on div at bounding box center [542, 298] width 584 height 391
click at [883, 12] on button "Close (Esc)" at bounding box center [876, 14] width 29 height 29
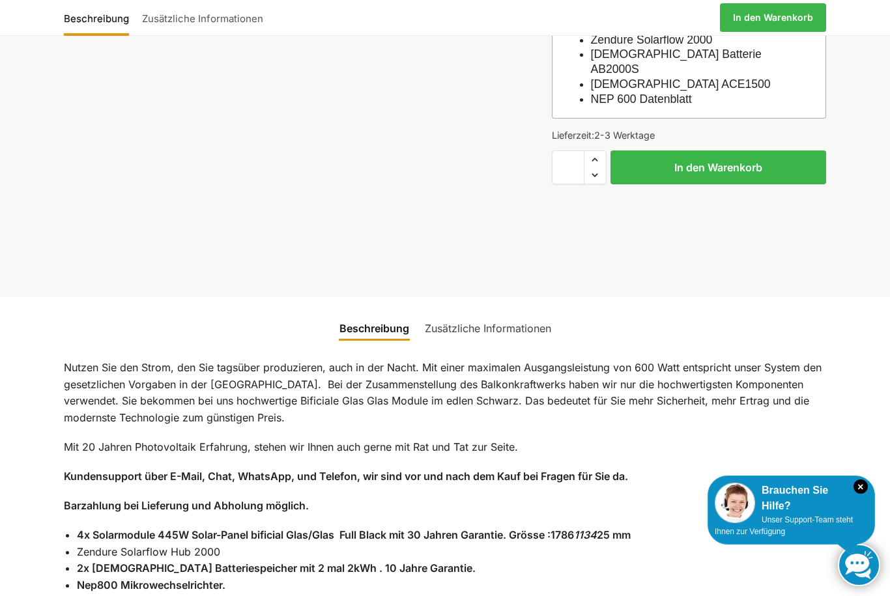
scroll to position [761, 0]
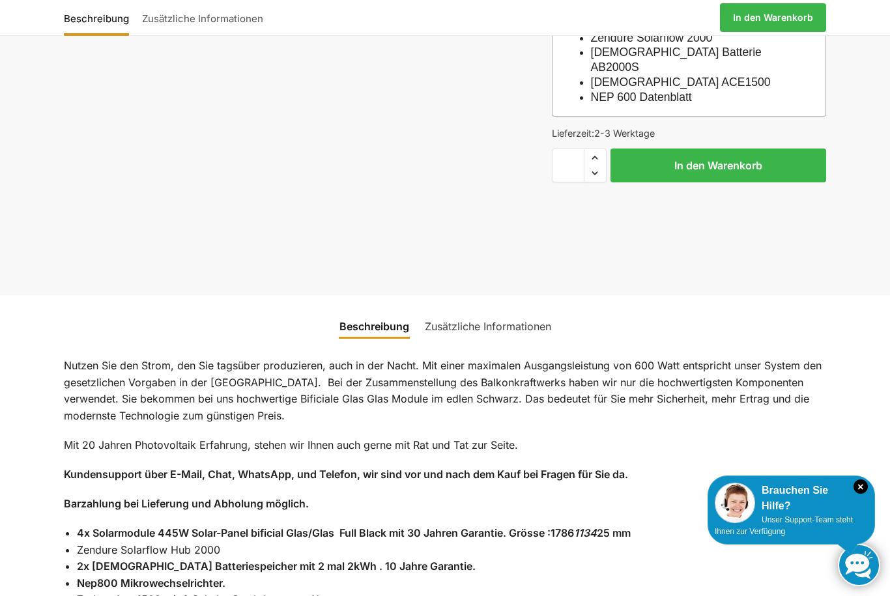
click at [531, 311] on link "Zusätzliche Informationen" at bounding box center [488, 326] width 142 height 31
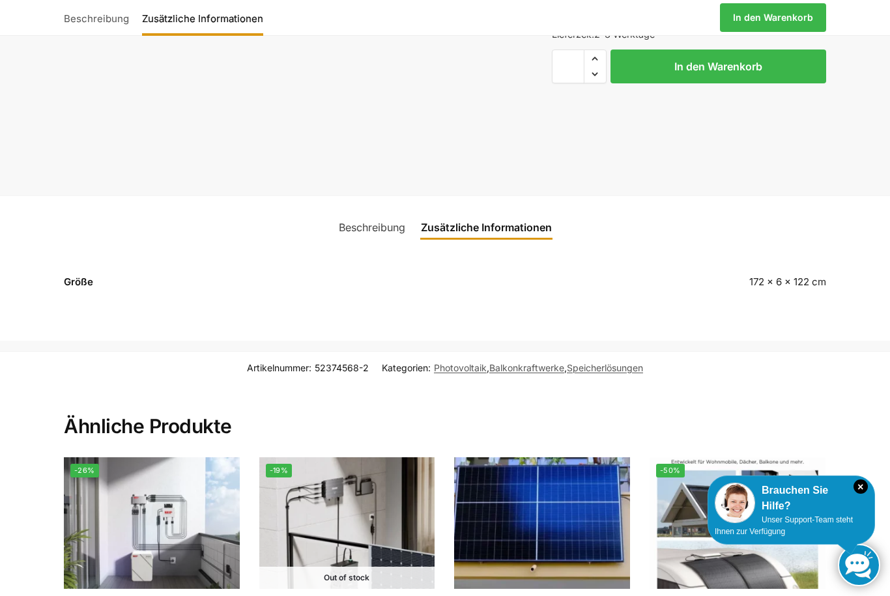
scroll to position [863, 0]
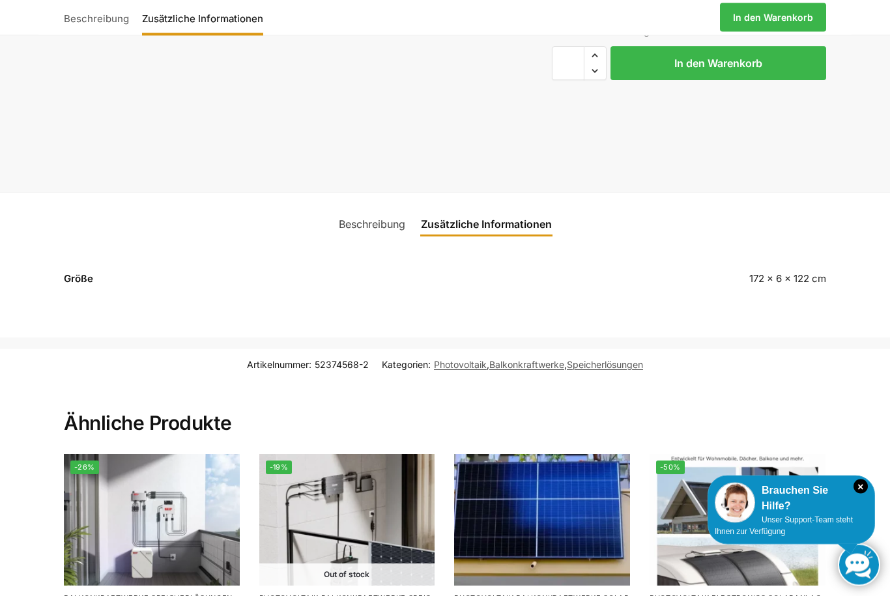
click at [388, 209] on link "Beschreibung" at bounding box center [372, 224] width 82 height 31
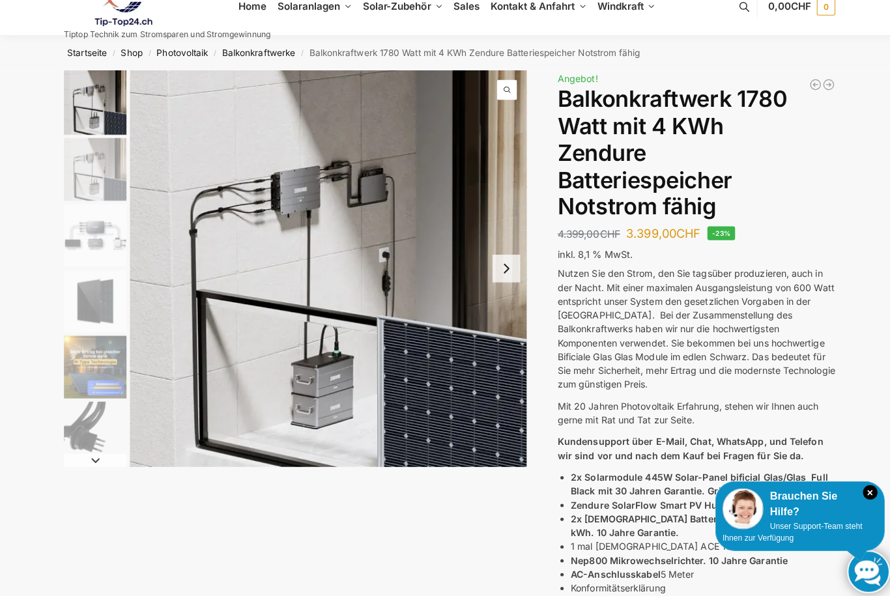
scroll to position [0, 0]
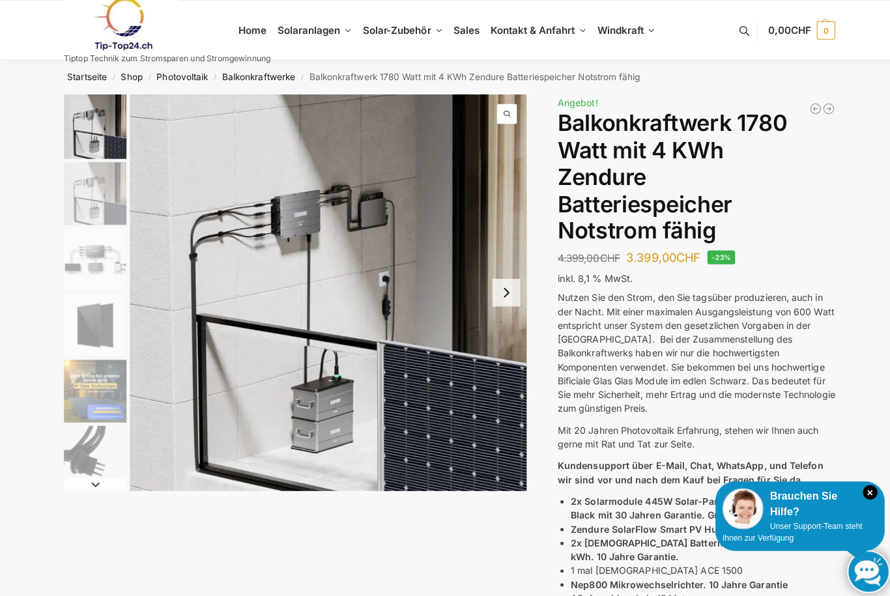
click at [85, 122] on img "1 / 11" at bounding box center [95, 125] width 62 height 64
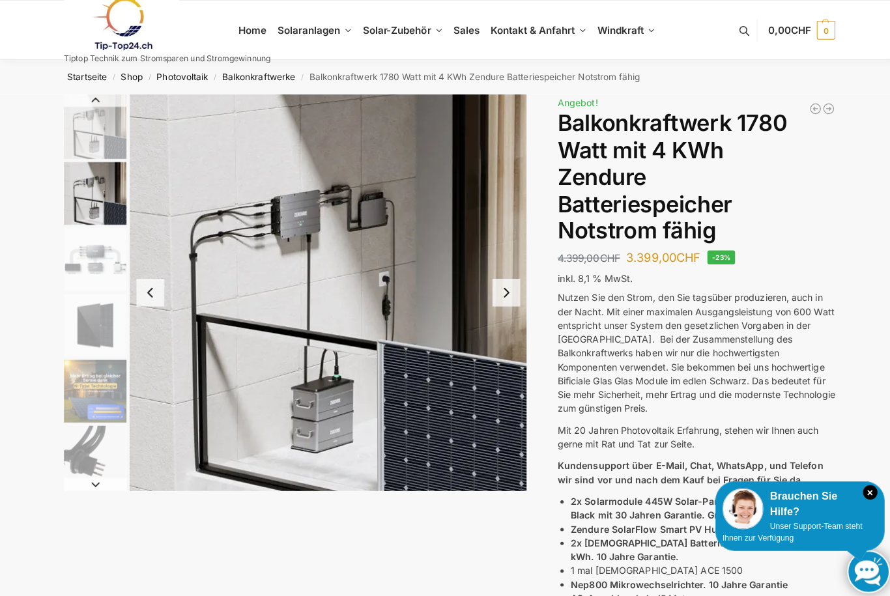
click at [73, 235] on img "3 / 11" at bounding box center [95, 257] width 62 height 62
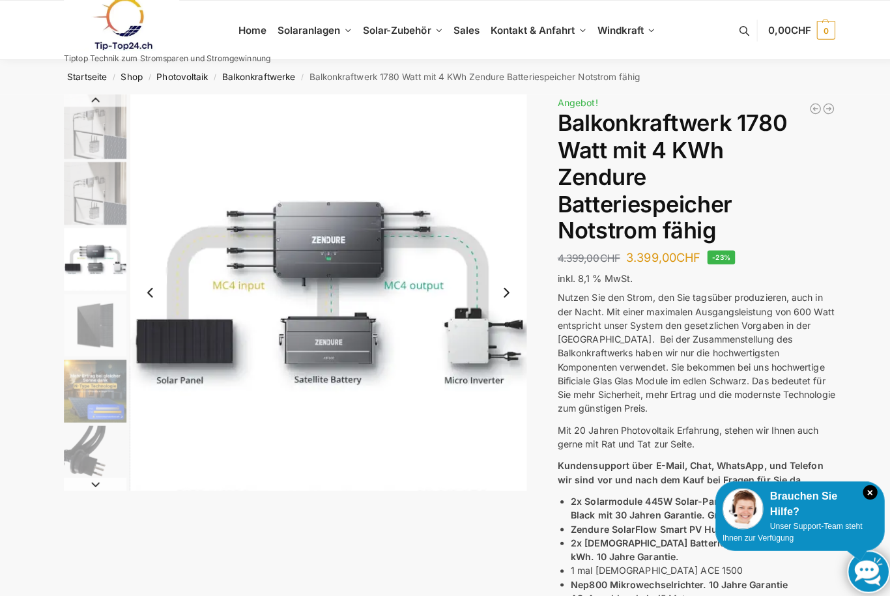
click at [90, 151] on img "1 / 11" at bounding box center [95, 125] width 62 height 64
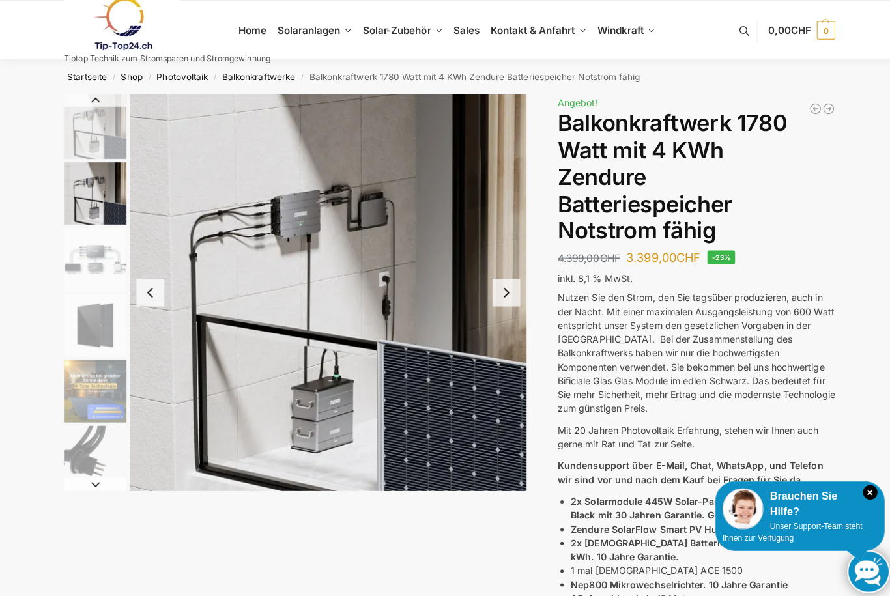
click at [91, 132] on img "1 / 11" at bounding box center [95, 125] width 62 height 64
click at [76, 246] on img "3 / 11" at bounding box center [95, 257] width 62 height 62
click at [78, 195] on img "2 / 11" at bounding box center [95, 191] width 62 height 62
click at [96, 121] on img "1 / 11" at bounding box center [95, 125] width 62 height 64
click at [106, 110] on img "1 / 11" at bounding box center [95, 125] width 62 height 64
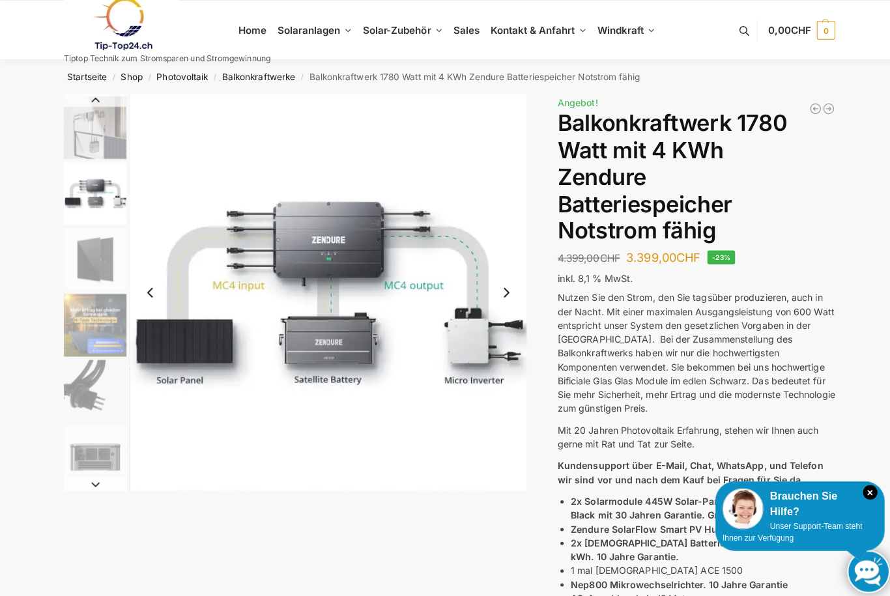
click at [91, 182] on img "3 / 11" at bounding box center [95, 191] width 62 height 62
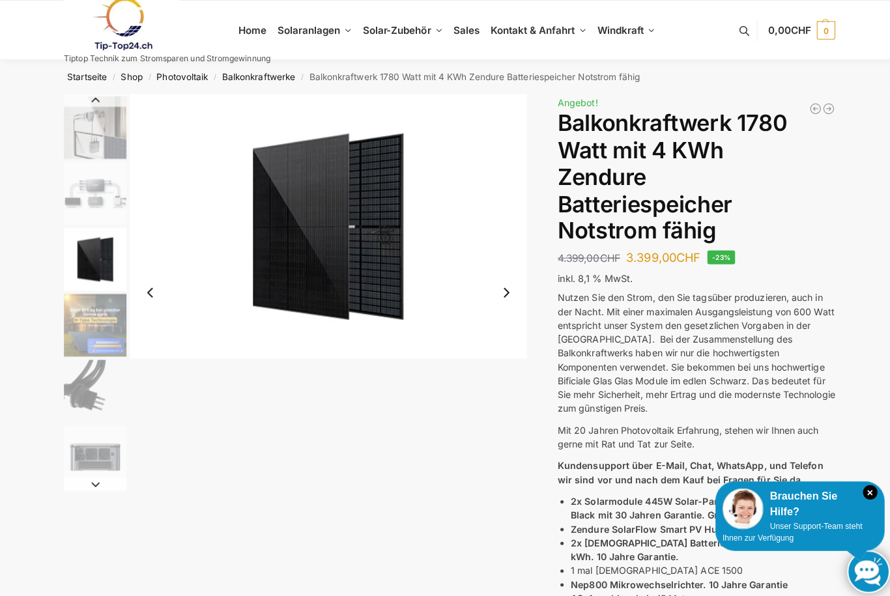
click at [85, 229] on img "4 / 11" at bounding box center [95, 257] width 62 height 62
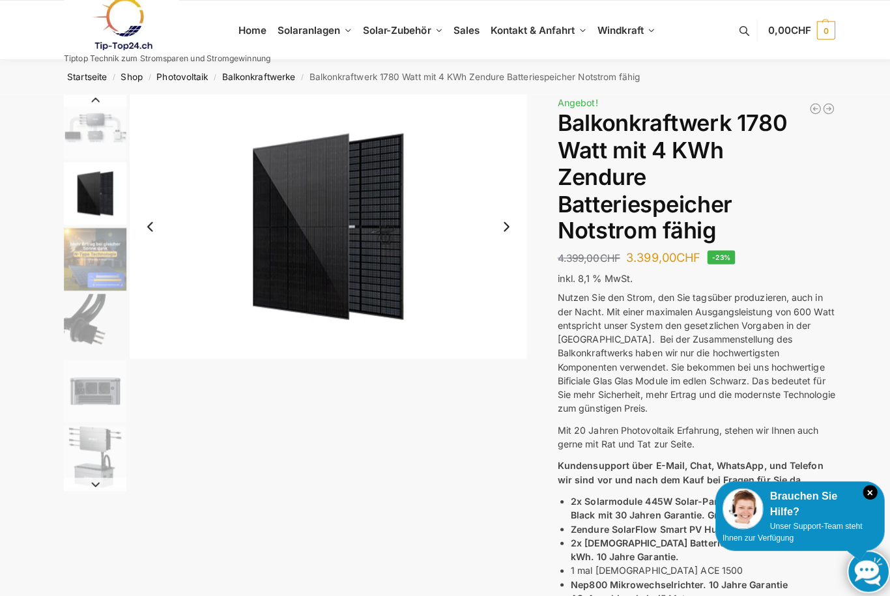
click at [115, 171] on img "4 / 11" at bounding box center [95, 191] width 62 height 62
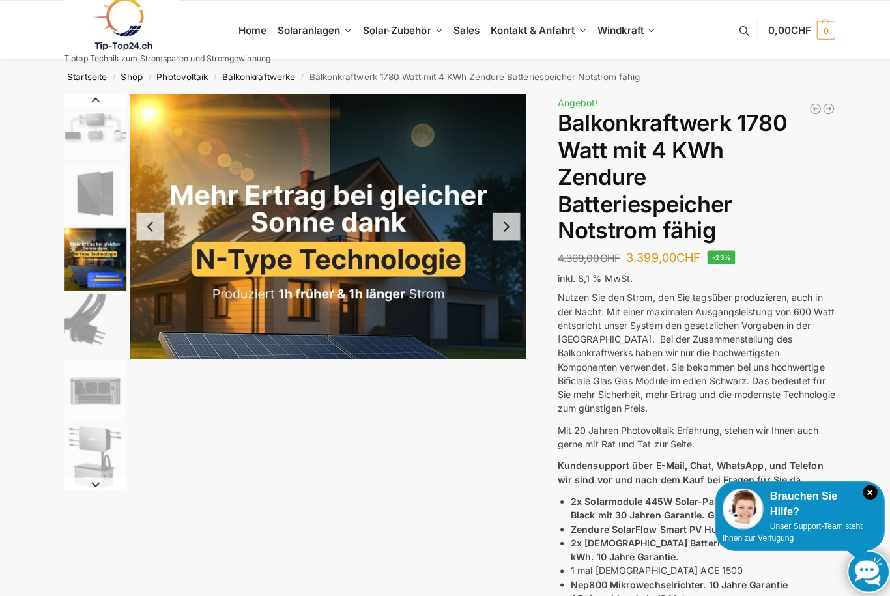
click at [91, 249] on img "5 / 11" at bounding box center [95, 257] width 62 height 62
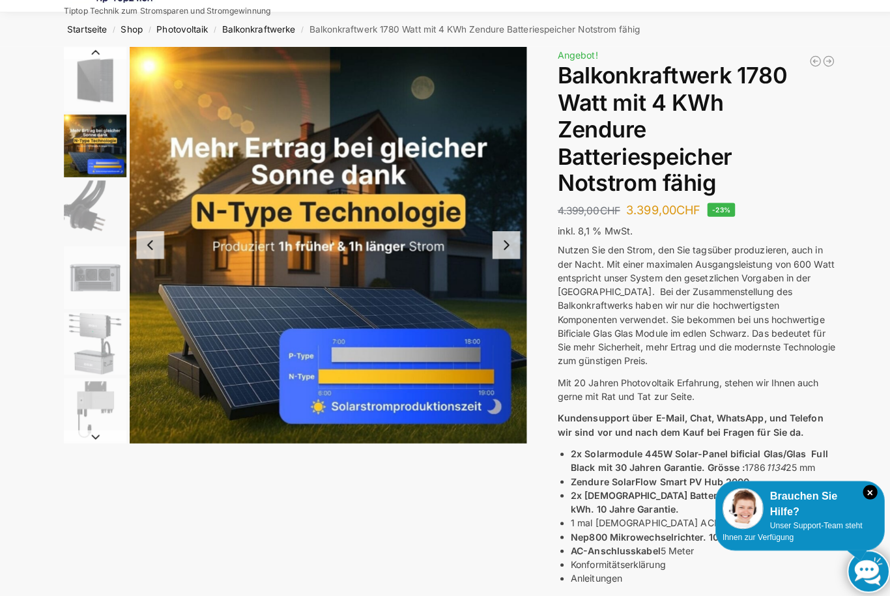
scroll to position [47, 0]
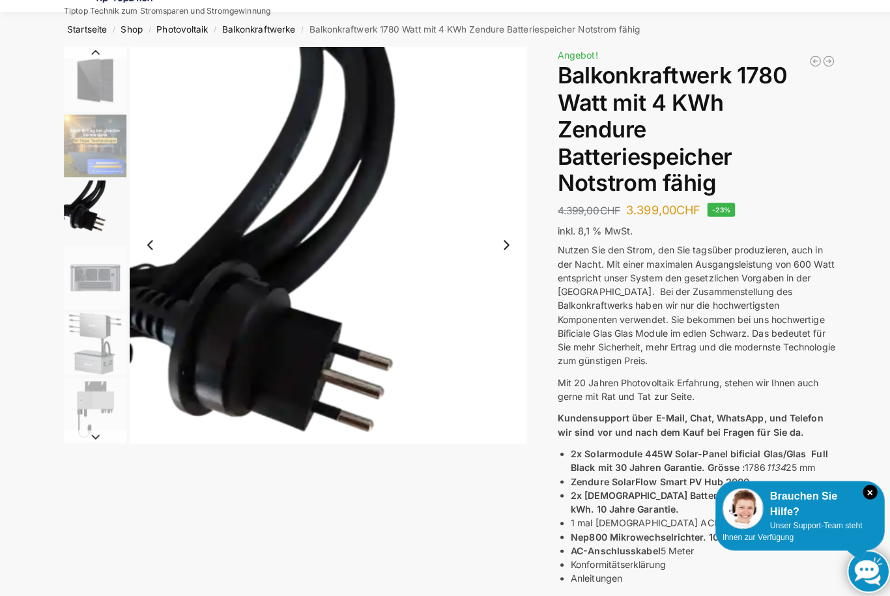
click at [87, 206] on img "6 / 11" at bounding box center [95, 210] width 62 height 62
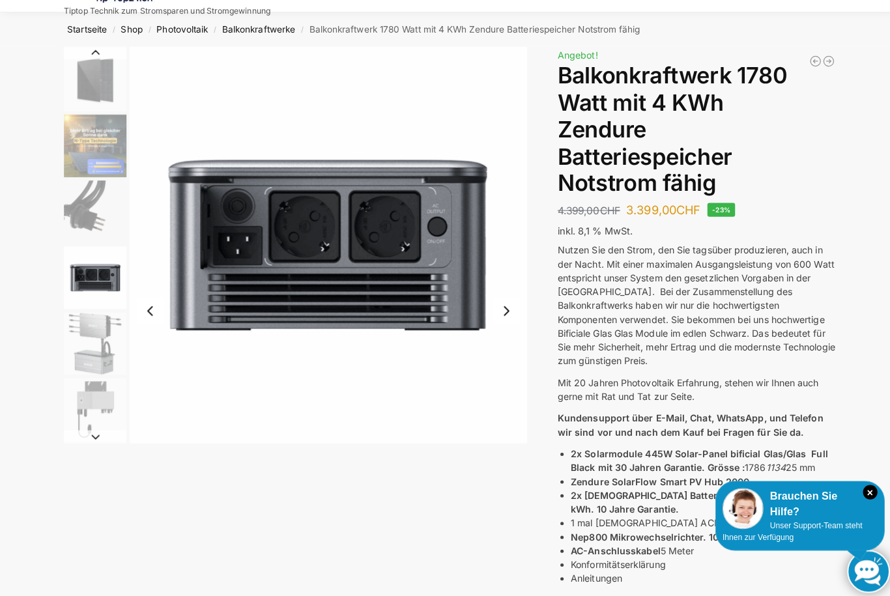
click at [83, 275] on img "7 / 11" at bounding box center [95, 275] width 62 height 62
click at [85, 320] on img "8 / 11" at bounding box center [95, 340] width 62 height 62
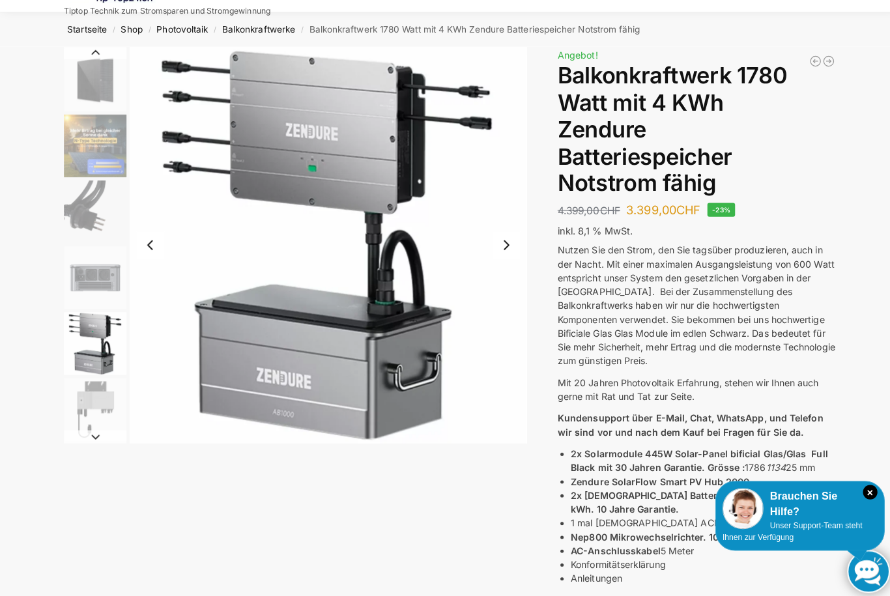
click at [88, 345] on img "8 / 11" at bounding box center [95, 340] width 62 height 62
click at [87, 344] on img "8 / 11" at bounding box center [95, 340] width 62 height 62
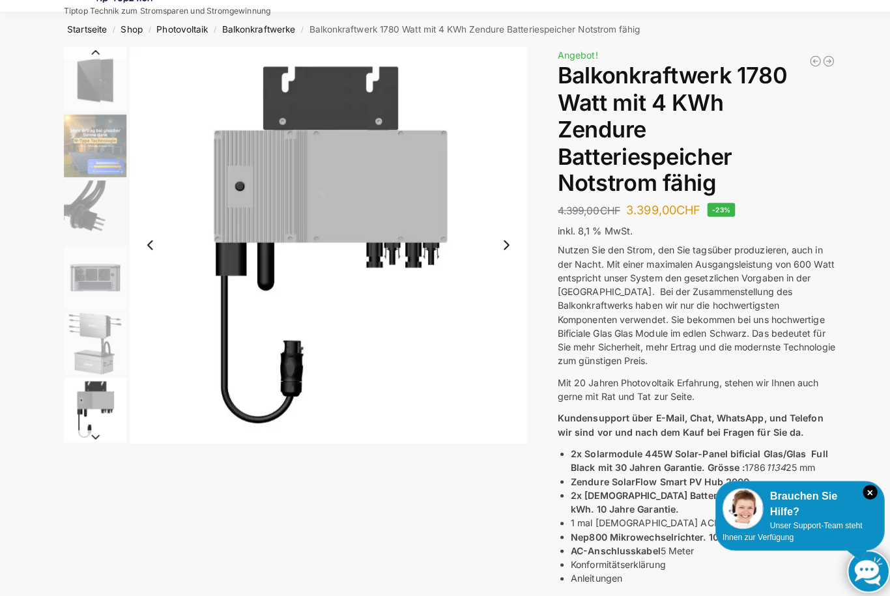
click at [85, 383] on img "9 / 11" at bounding box center [95, 405] width 62 height 62
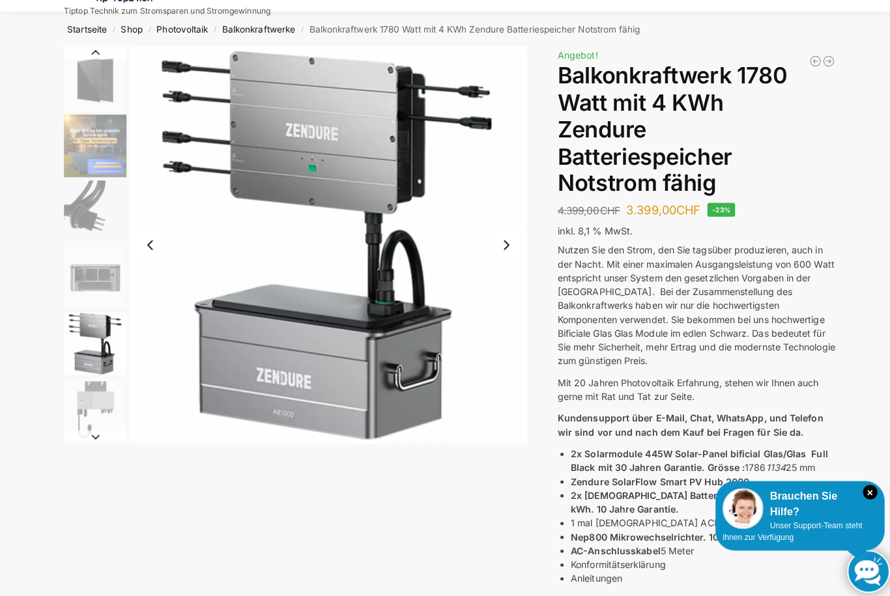
click at [95, 343] on img "8 / 11" at bounding box center [95, 340] width 62 height 62
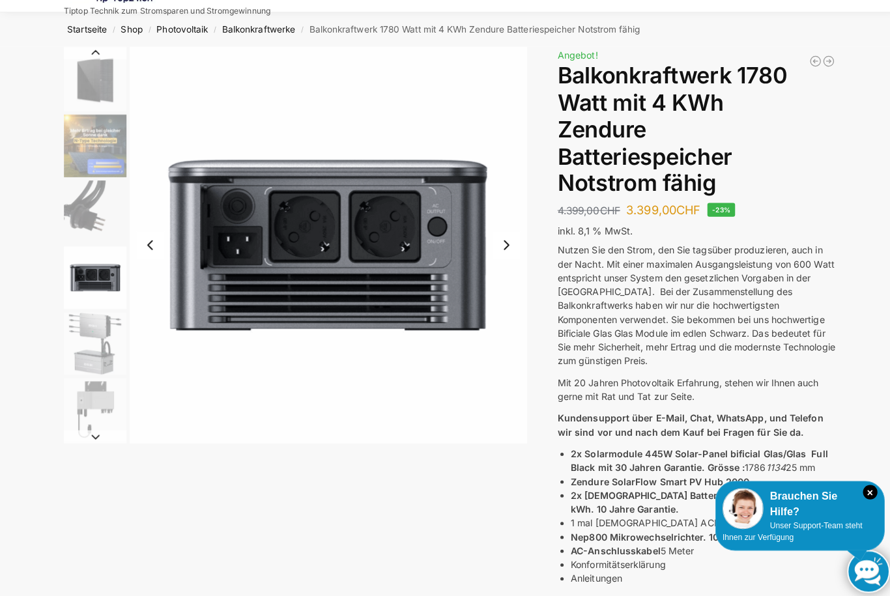
click at [103, 302] on img "7 / 11" at bounding box center [95, 275] width 62 height 62
click at [89, 205] on img "6 / 11" at bounding box center [95, 210] width 62 height 62
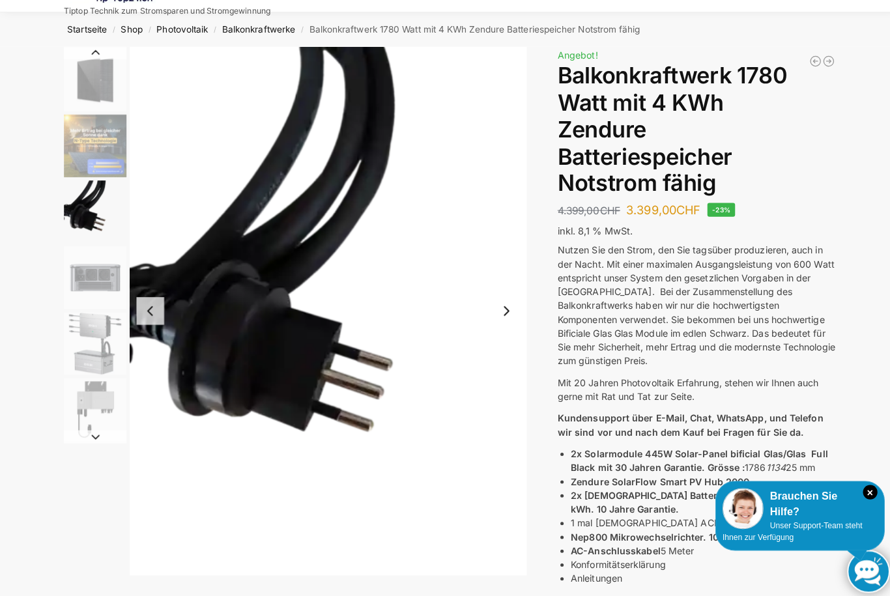
click at [101, 273] on img "7 / 11" at bounding box center [95, 275] width 62 height 62
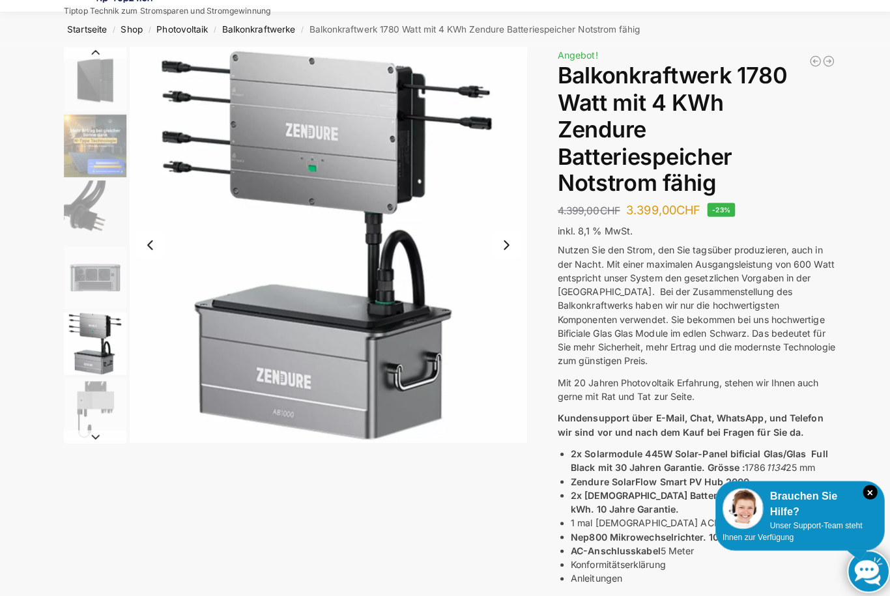
click at [95, 323] on img "8 / 11" at bounding box center [95, 340] width 62 height 62
click at [98, 271] on img "7 / 11" at bounding box center [95, 275] width 62 height 62
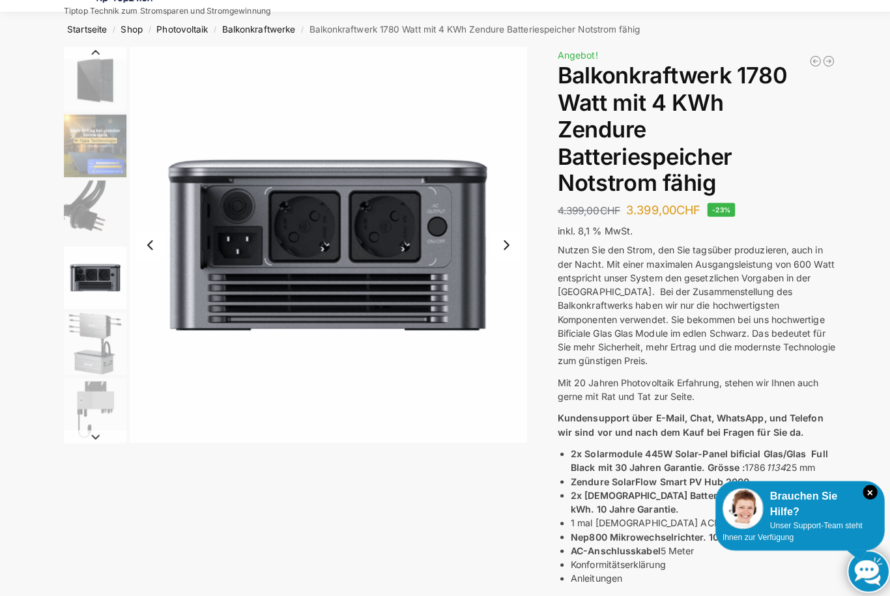
click at [102, 323] on img "8 / 11" at bounding box center [95, 340] width 62 height 62
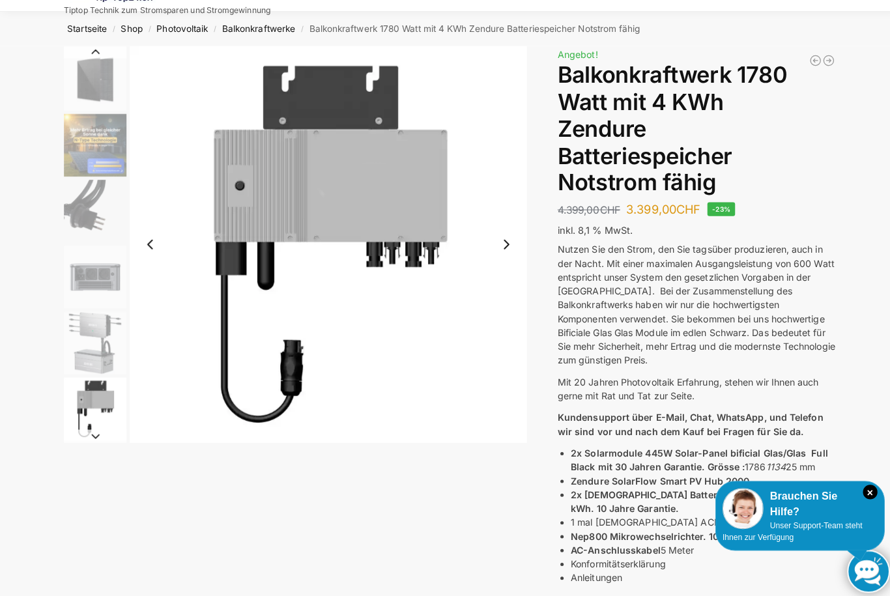
scroll to position [48, 0]
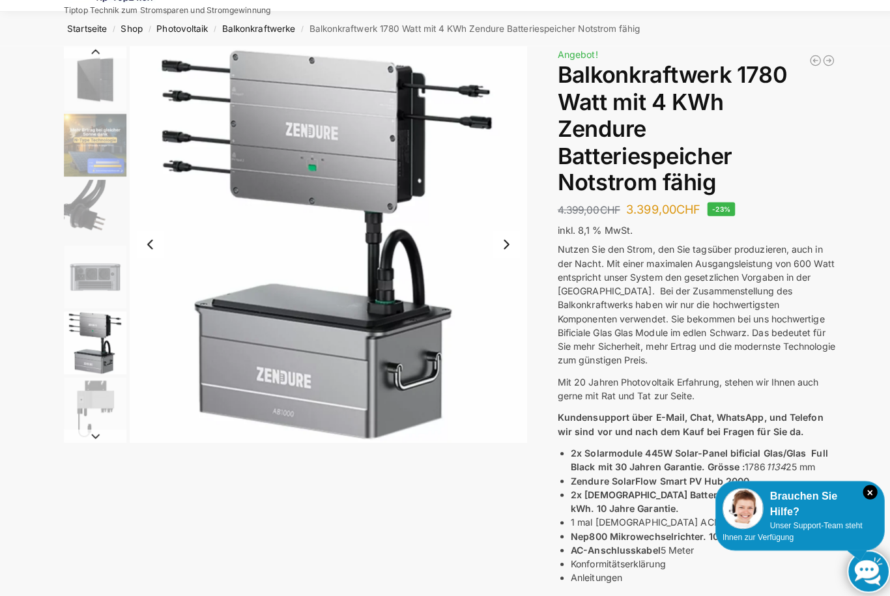
click at [89, 349] on img "8 / 11" at bounding box center [95, 339] width 62 height 62
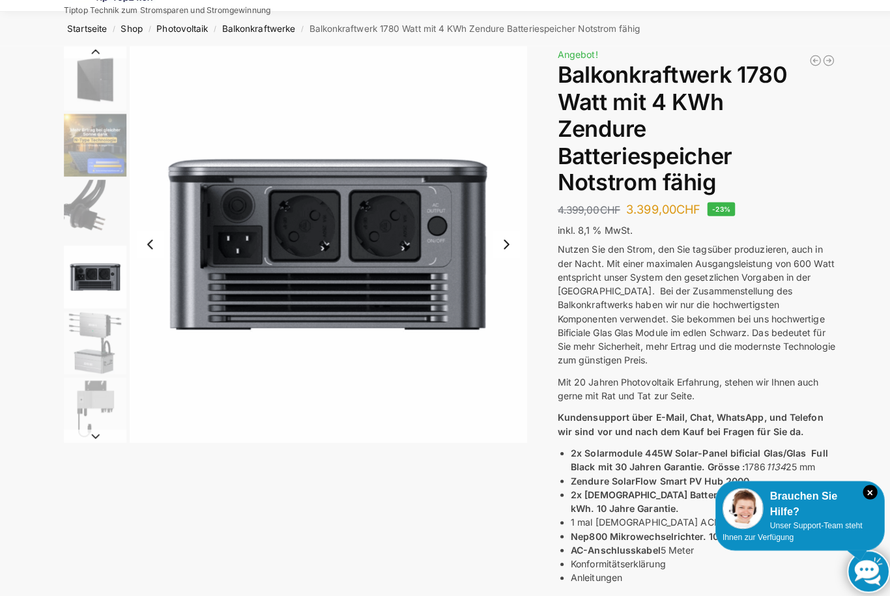
click at [91, 256] on img "7 / 11" at bounding box center [95, 274] width 62 height 62
click at [100, 323] on img "8 / 11" at bounding box center [95, 339] width 62 height 62
click at [104, 257] on img "7 / 11" at bounding box center [95, 274] width 62 height 62
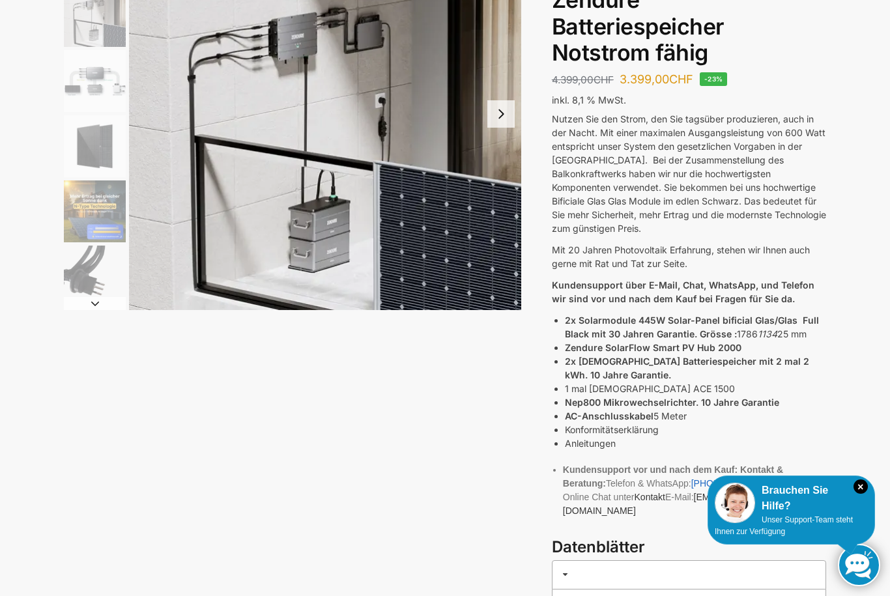
scroll to position [0, 0]
